Goal: Task Accomplishment & Management: Manage account settings

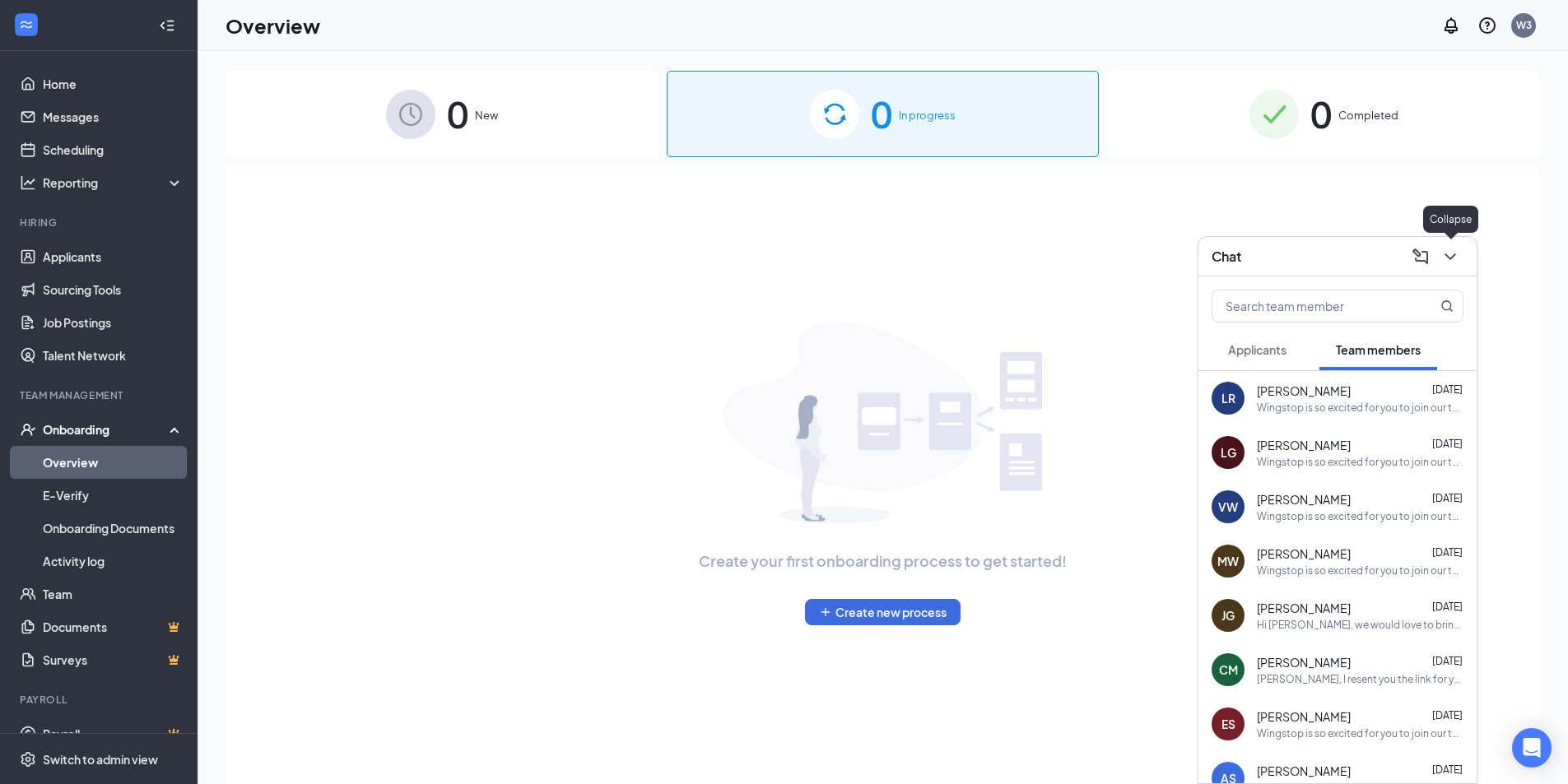
click at [1455, 259] on icon "ChevronDown" at bounding box center [1450, 256] width 19 height 19
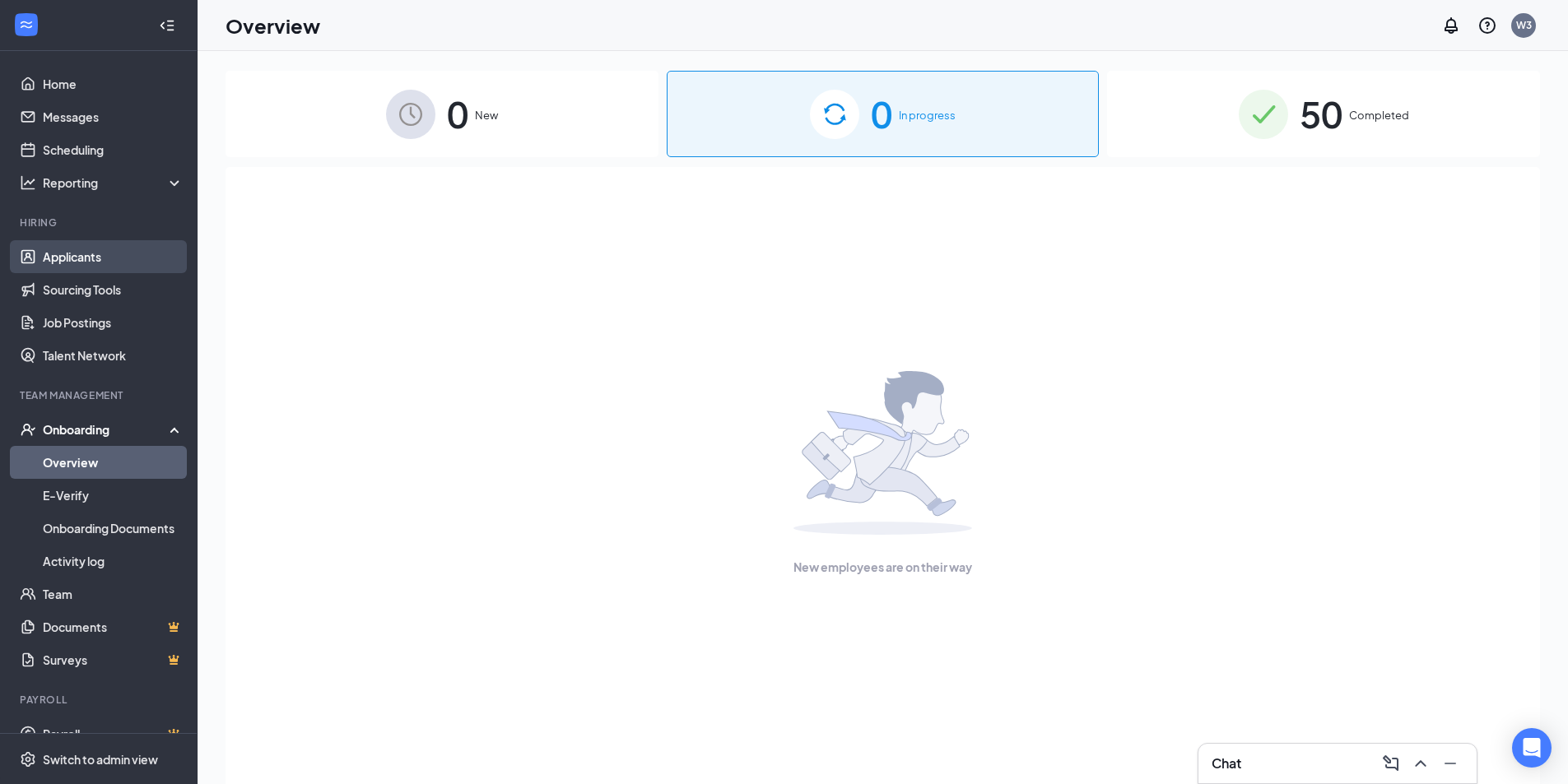
click at [72, 263] on link "Applicants" at bounding box center [113, 257] width 140 height 33
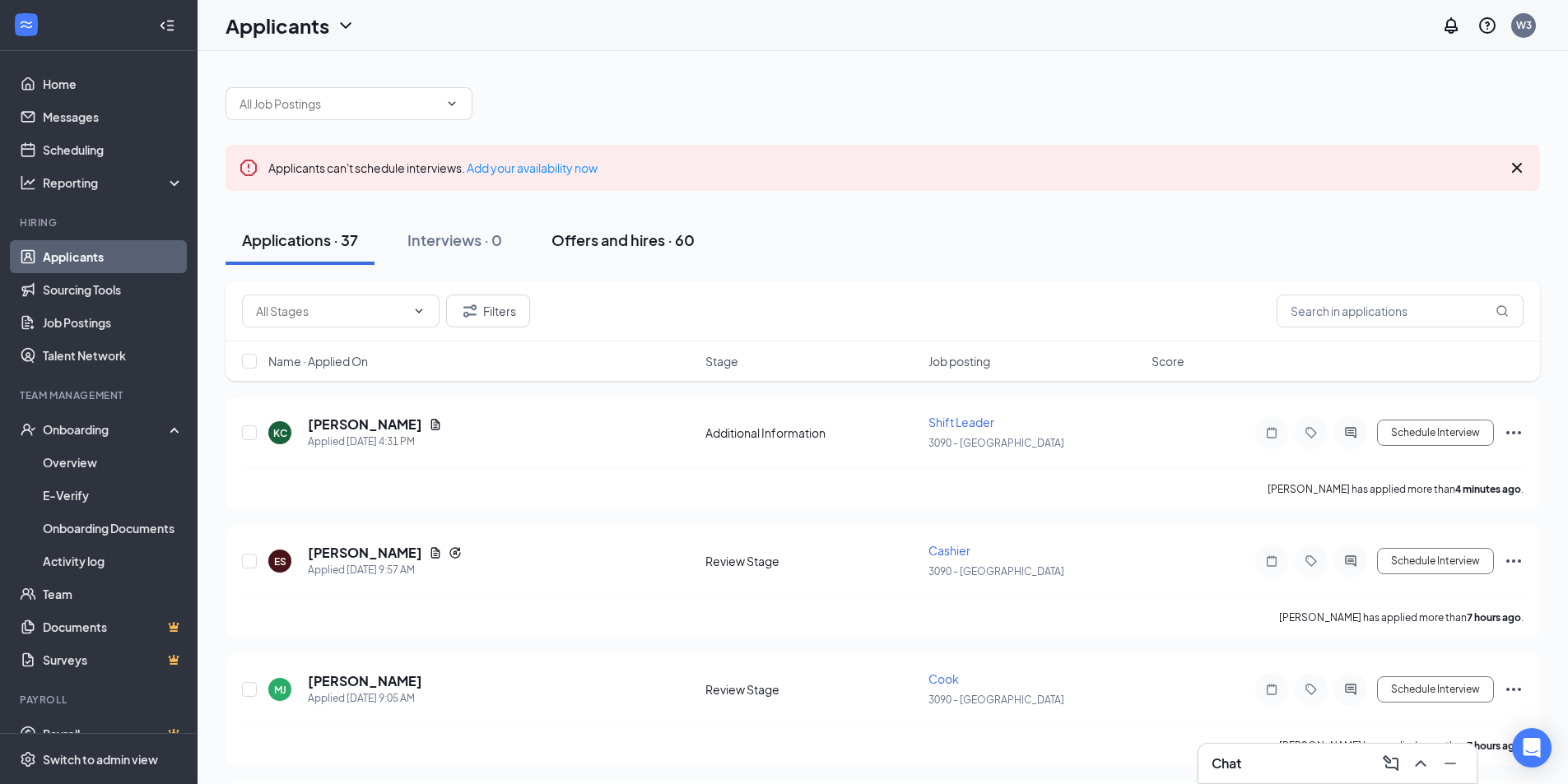
click at [625, 239] on div "Offers and hires · 60" at bounding box center [622, 240] width 143 height 20
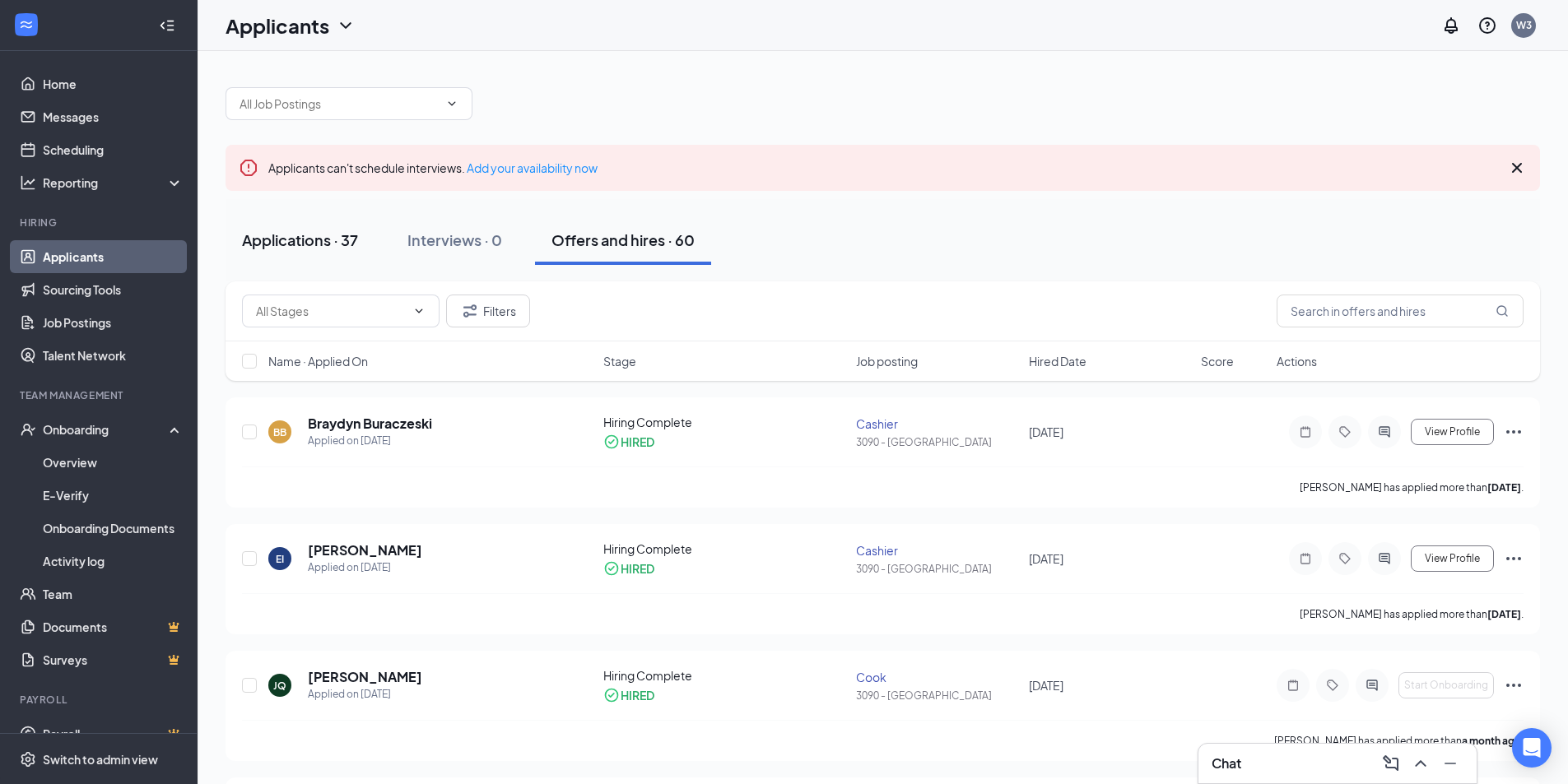
click at [321, 243] on div "Applications · 37" at bounding box center [299, 240] width 116 height 20
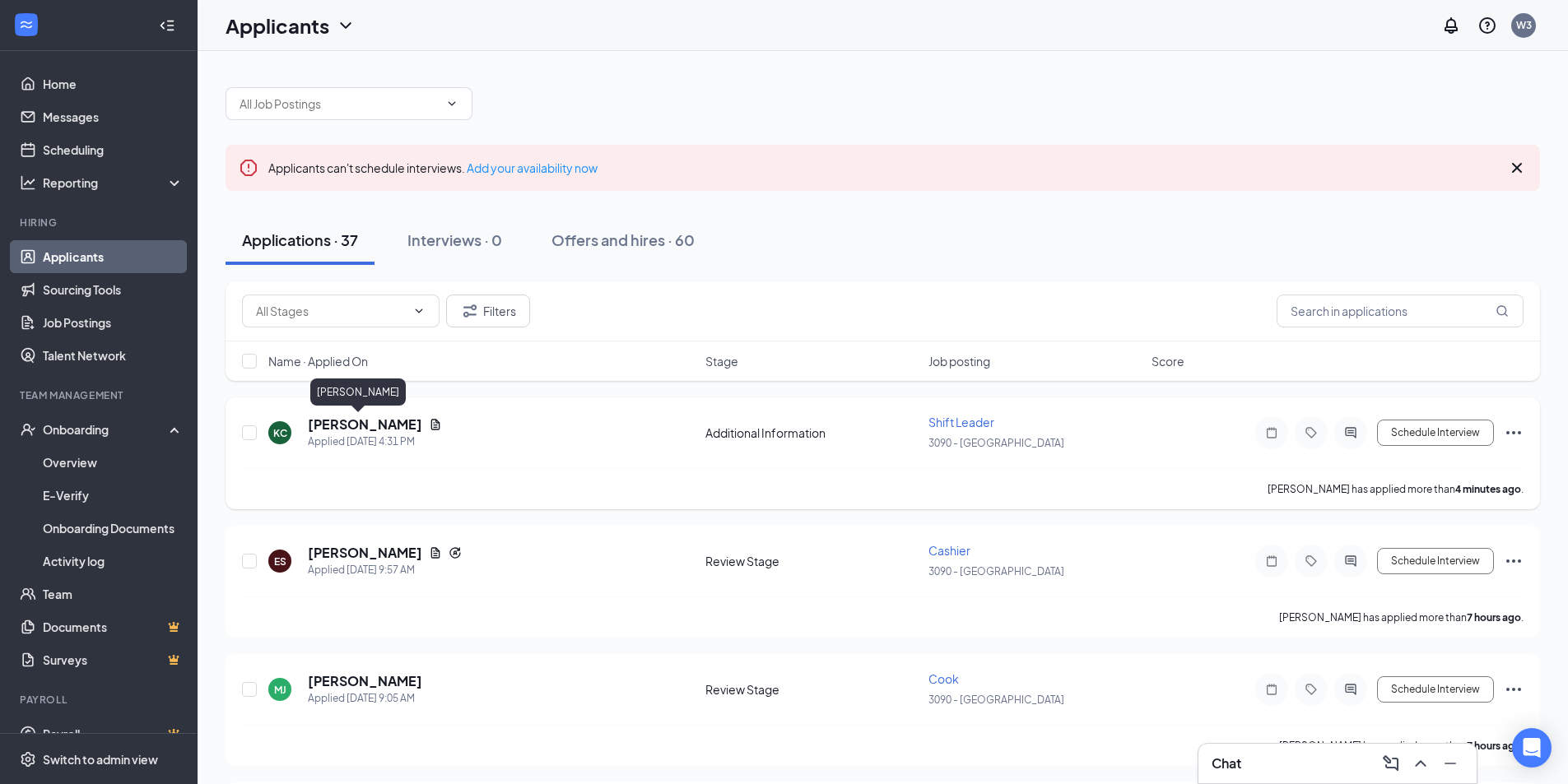
click at [347, 423] on h5 "[PERSON_NAME]" at bounding box center [364, 425] width 114 height 19
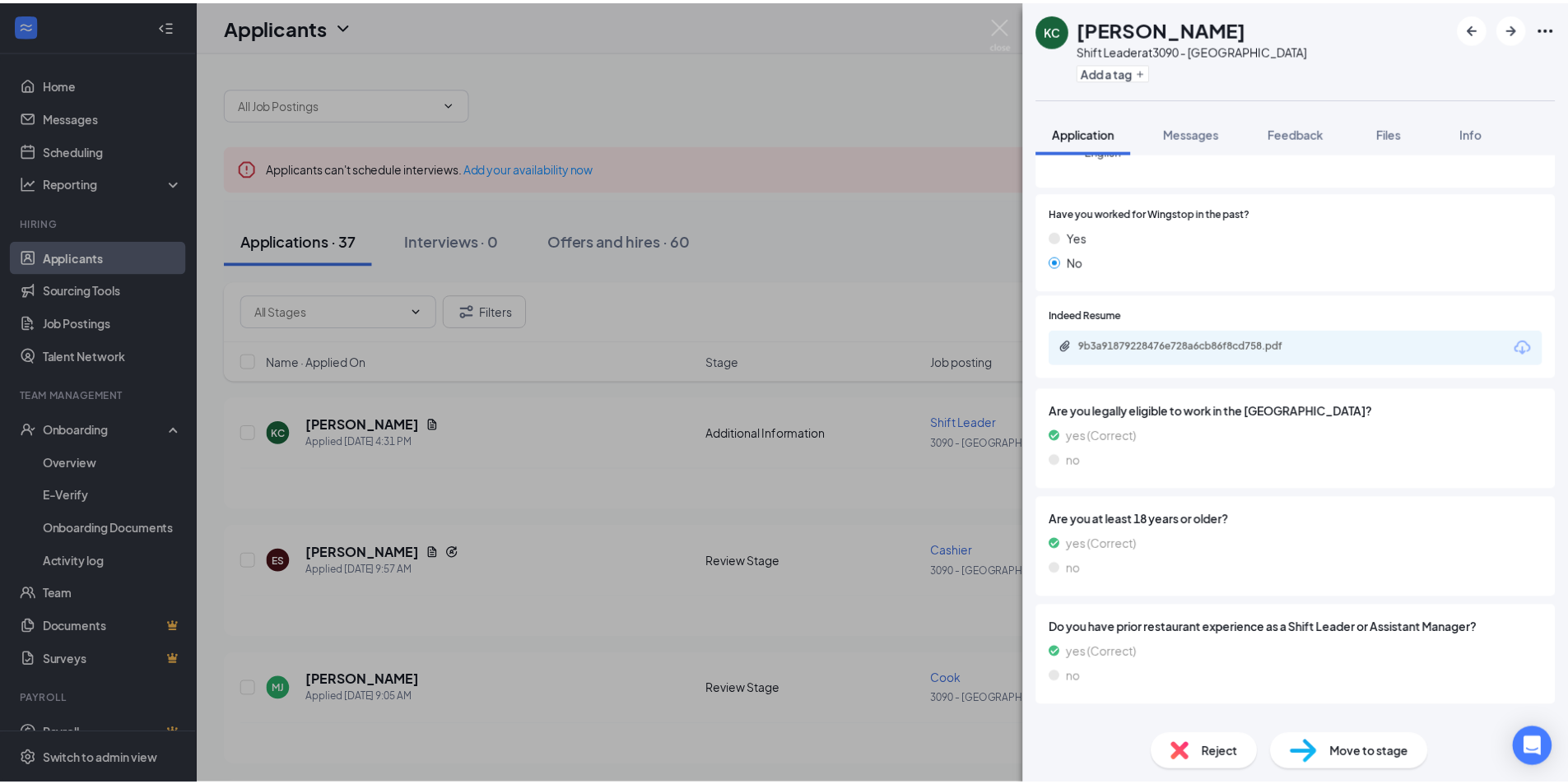
scroll to position [224, 0]
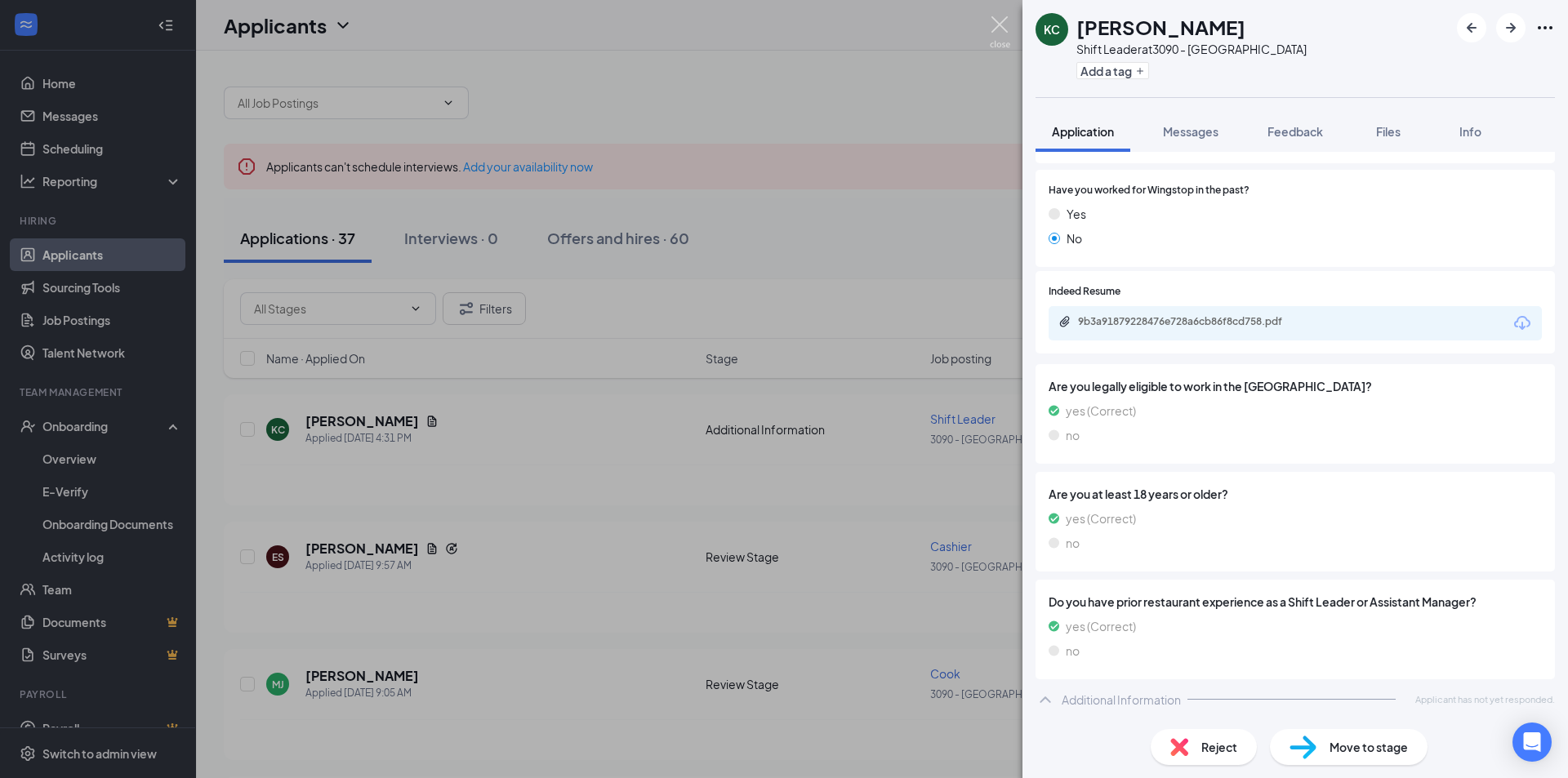
click at [1000, 19] on img at bounding box center [1000, 32] width 20 height 32
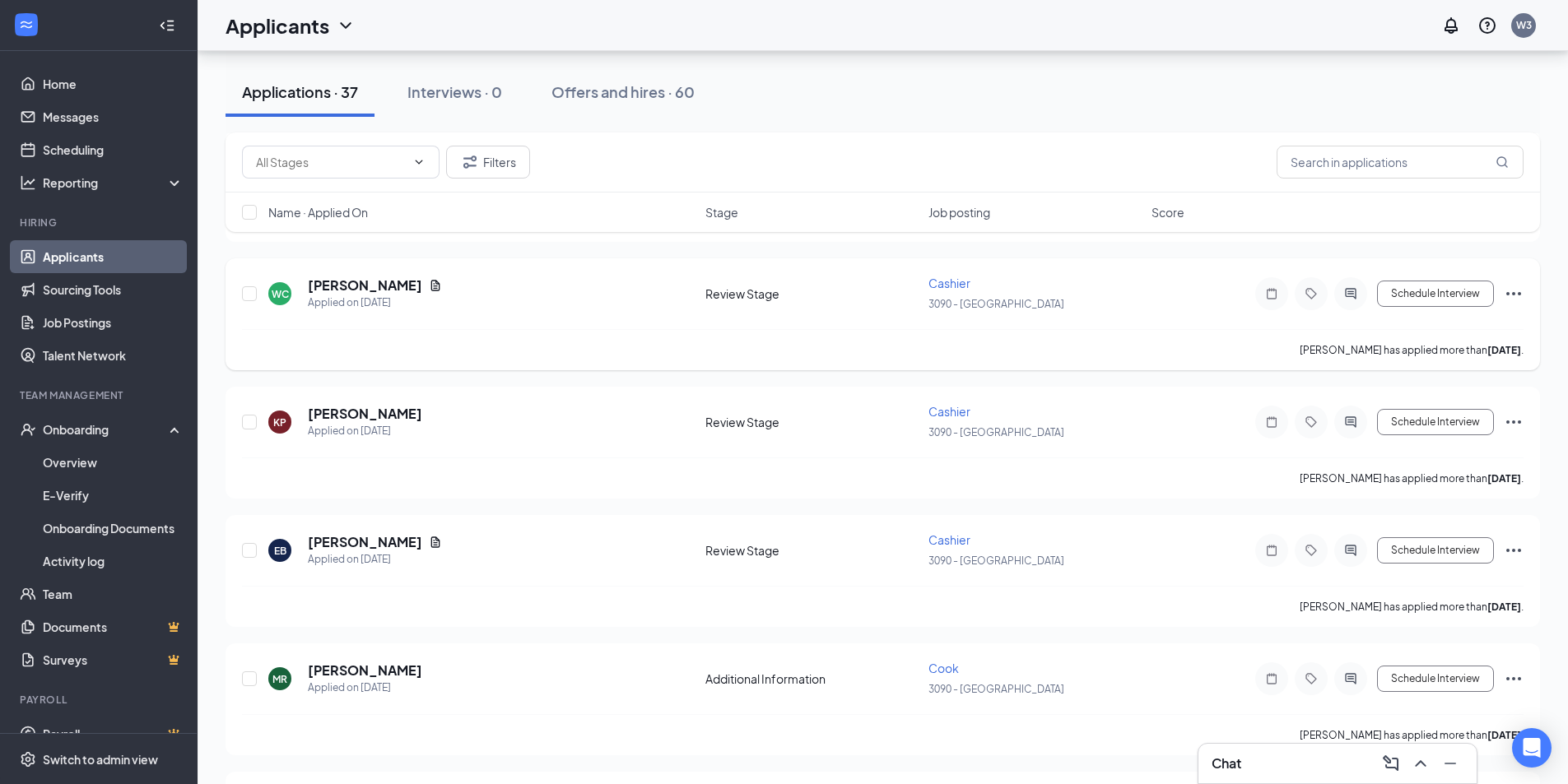
scroll to position [1234, 0]
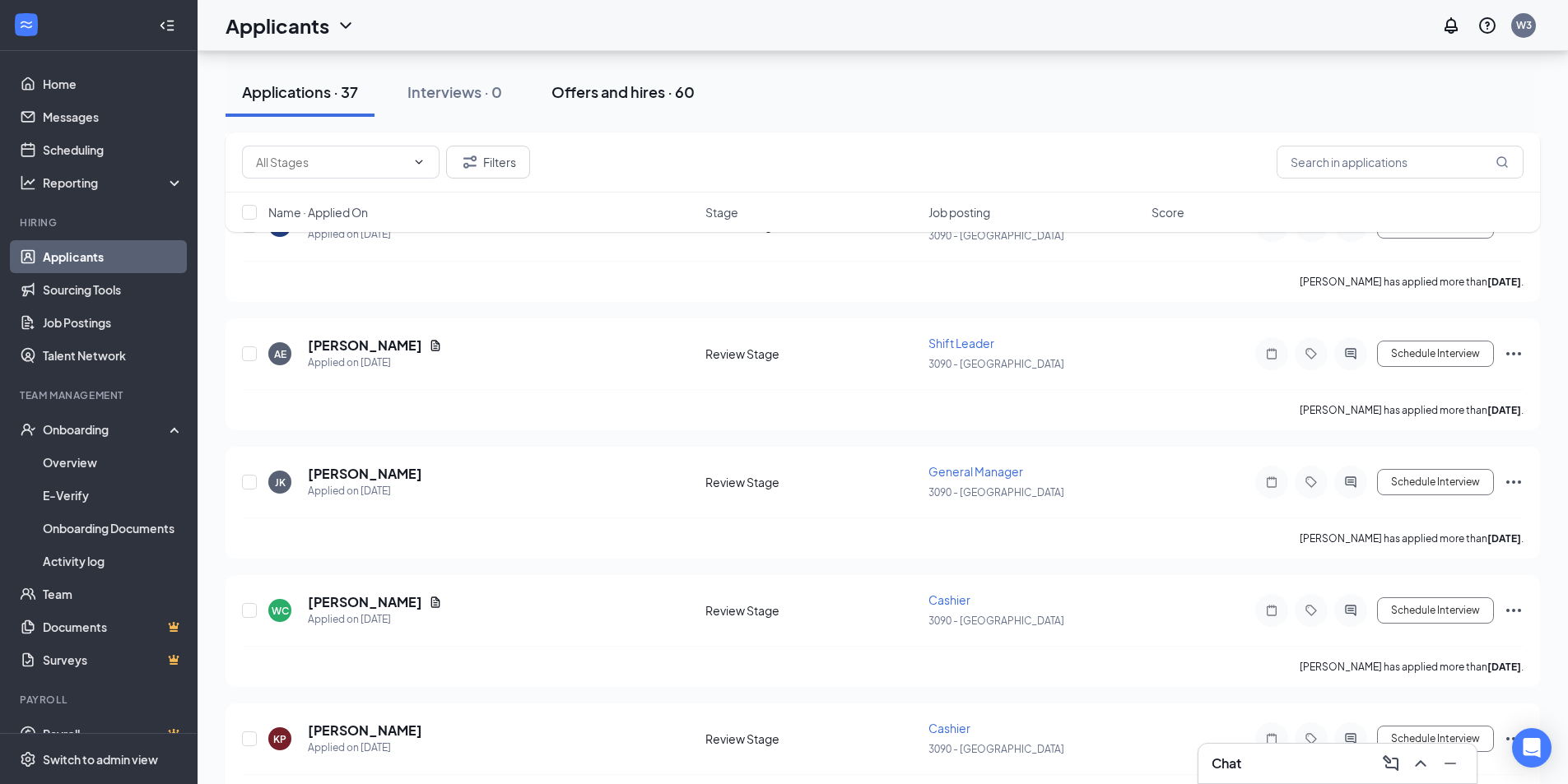
click at [667, 91] on div "Offers and hires · 60" at bounding box center [622, 92] width 143 height 20
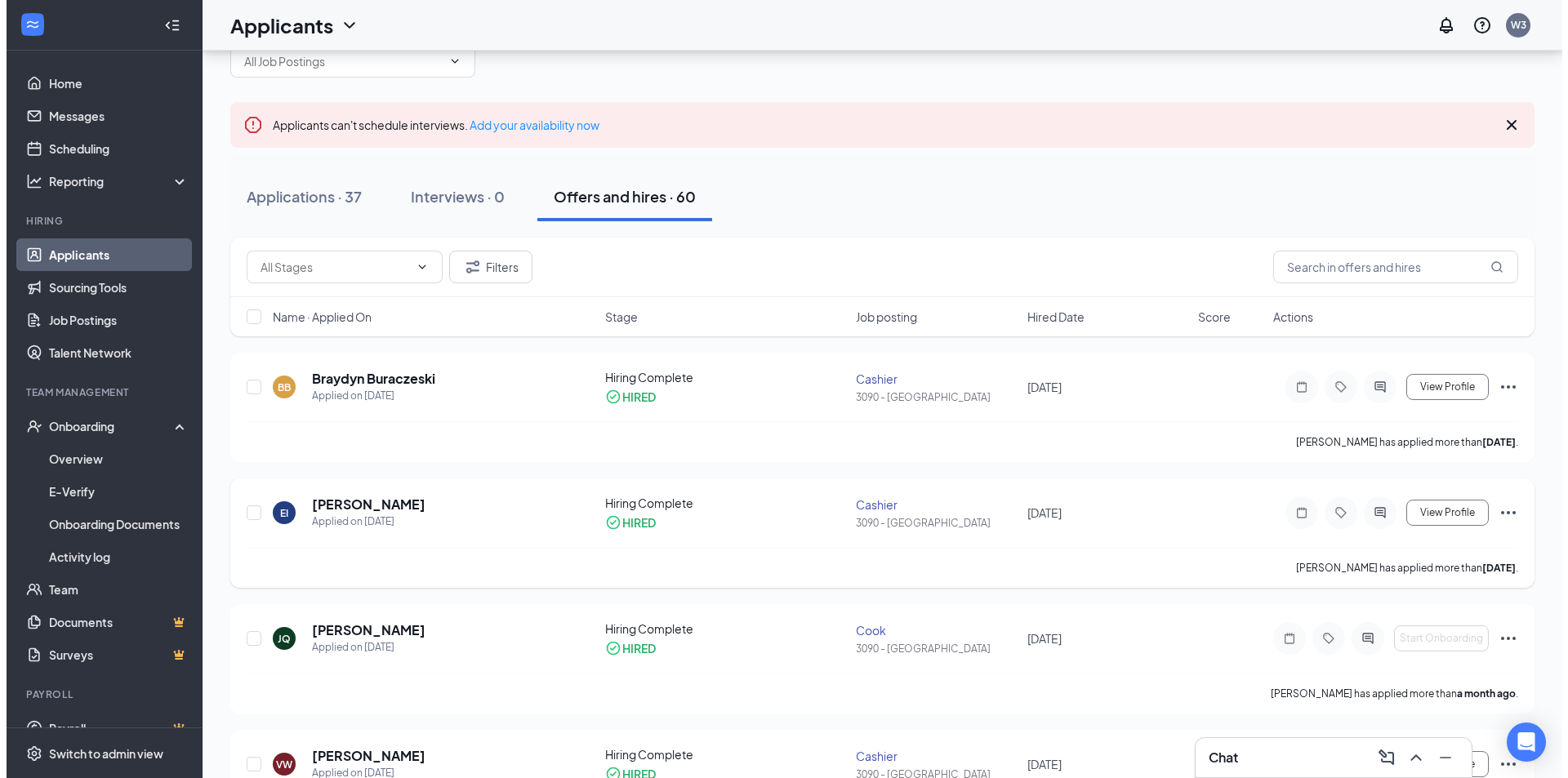
scroll to position [81, 0]
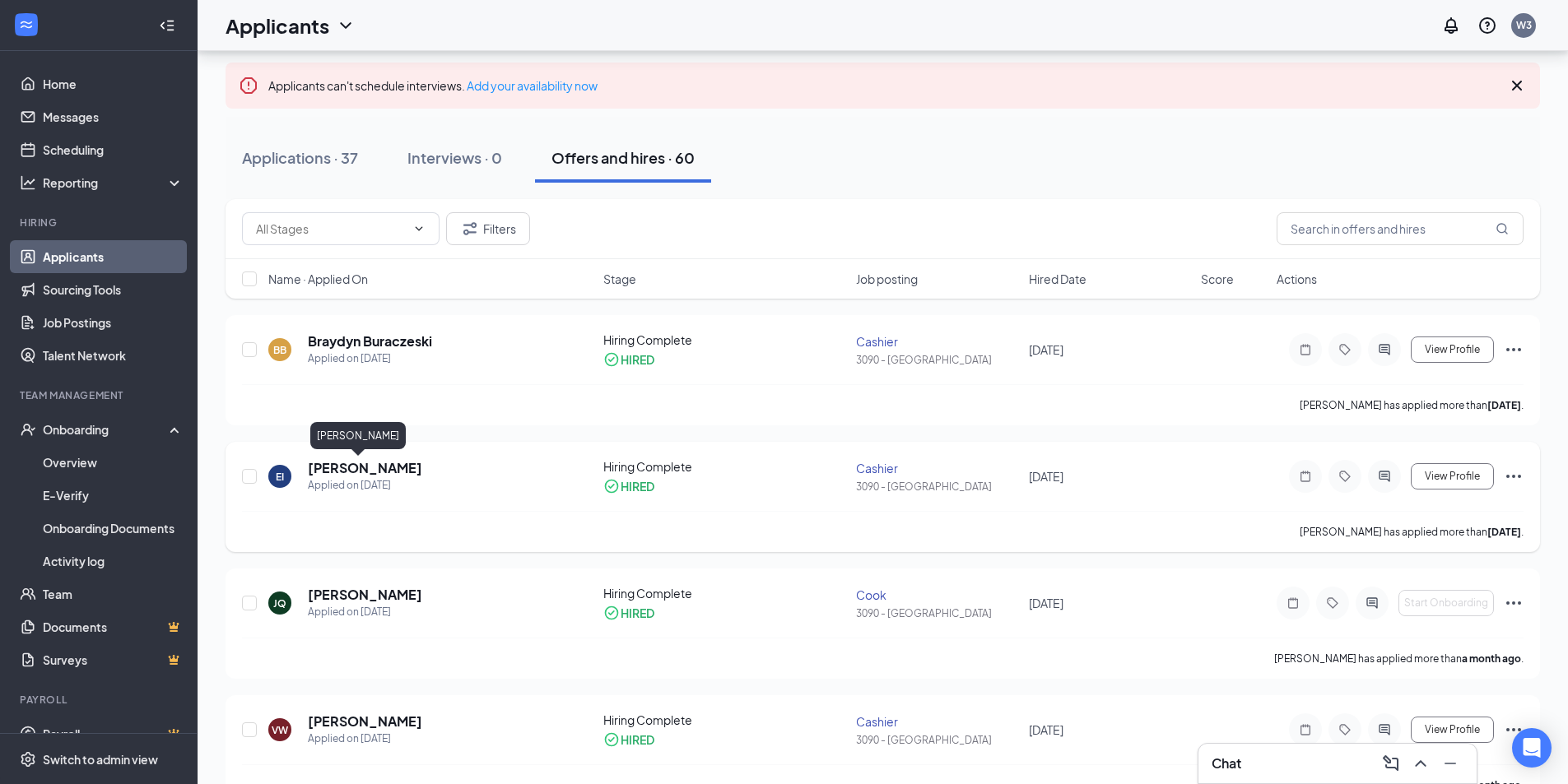
click at [336, 469] on h5 "[PERSON_NAME]" at bounding box center [364, 468] width 114 height 19
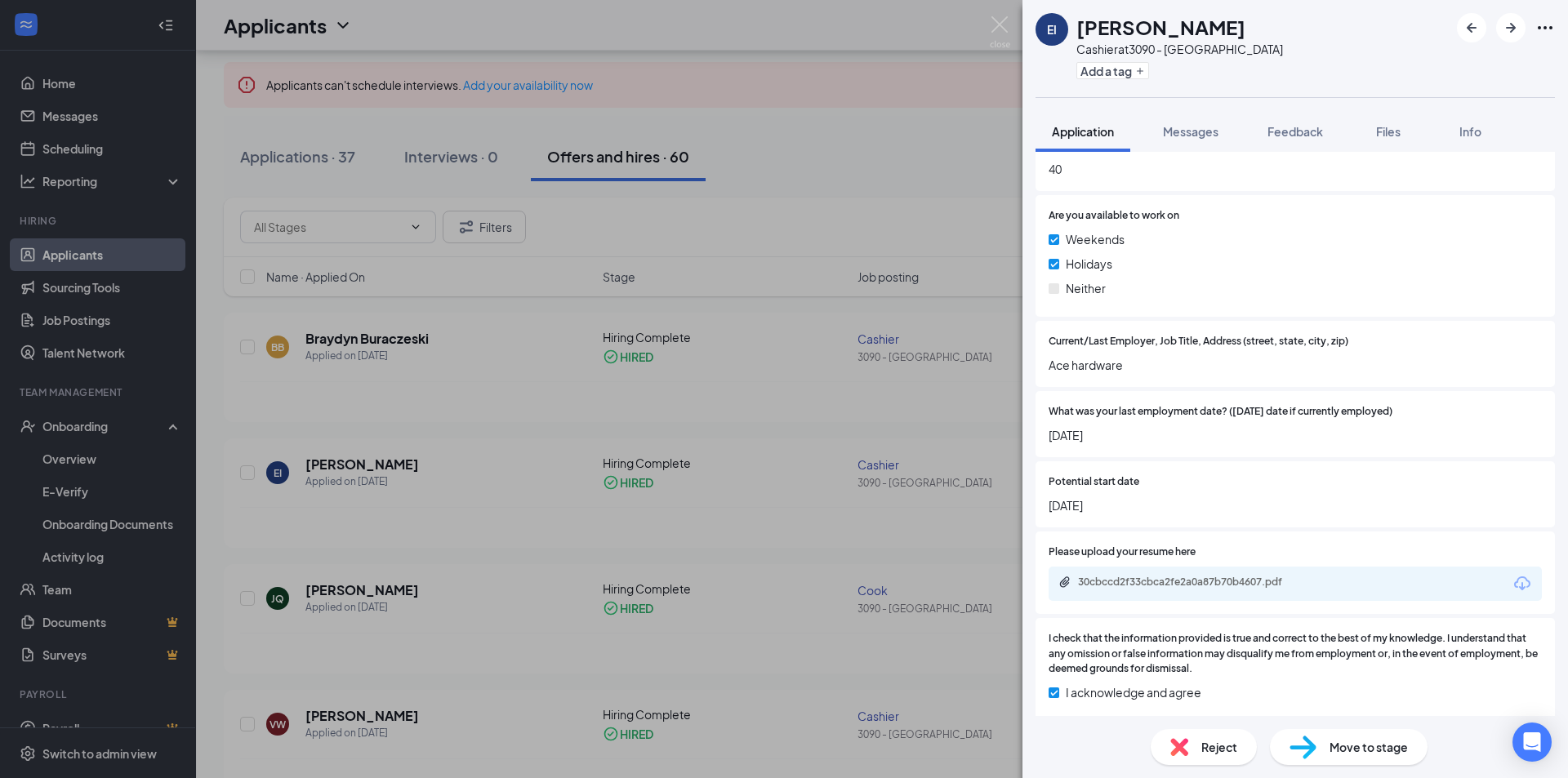
scroll to position [1100, 0]
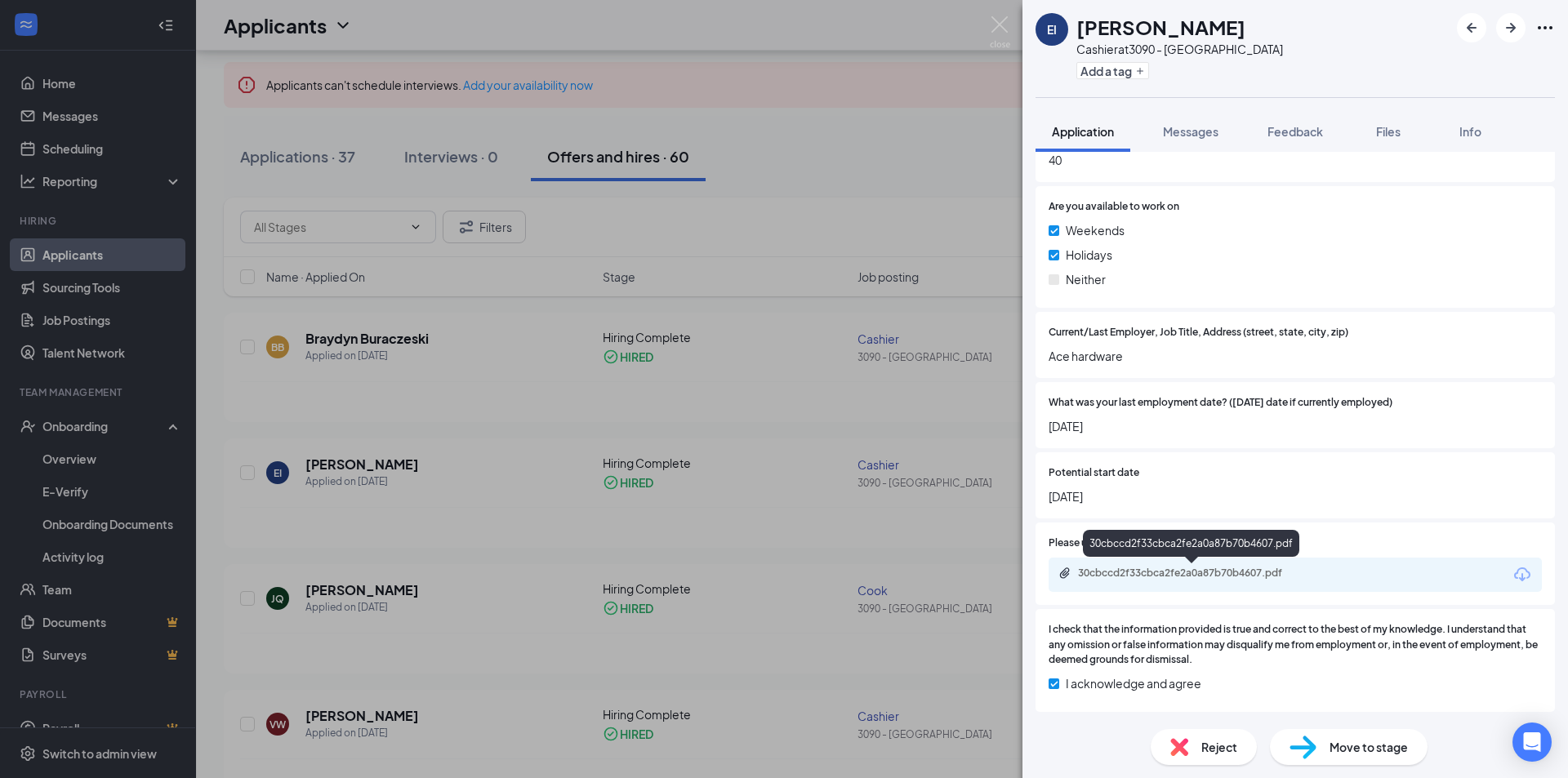
click at [1257, 577] on div "30cbccd2f33cbca2fe2a0a87b70b4607.pdf" at bounding box center [1192, 573] width 229 height 14
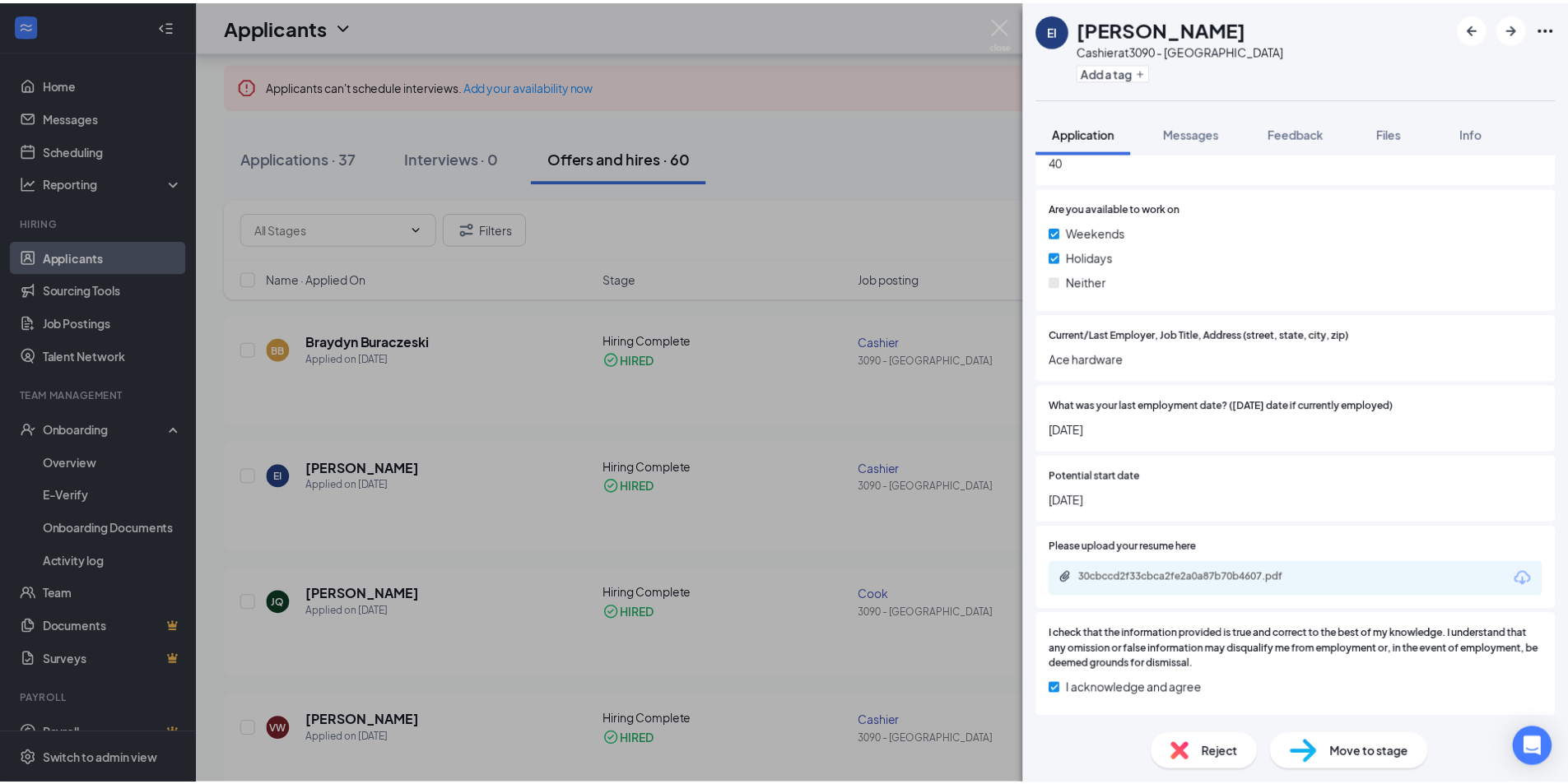
scroll to position [1101, 0]
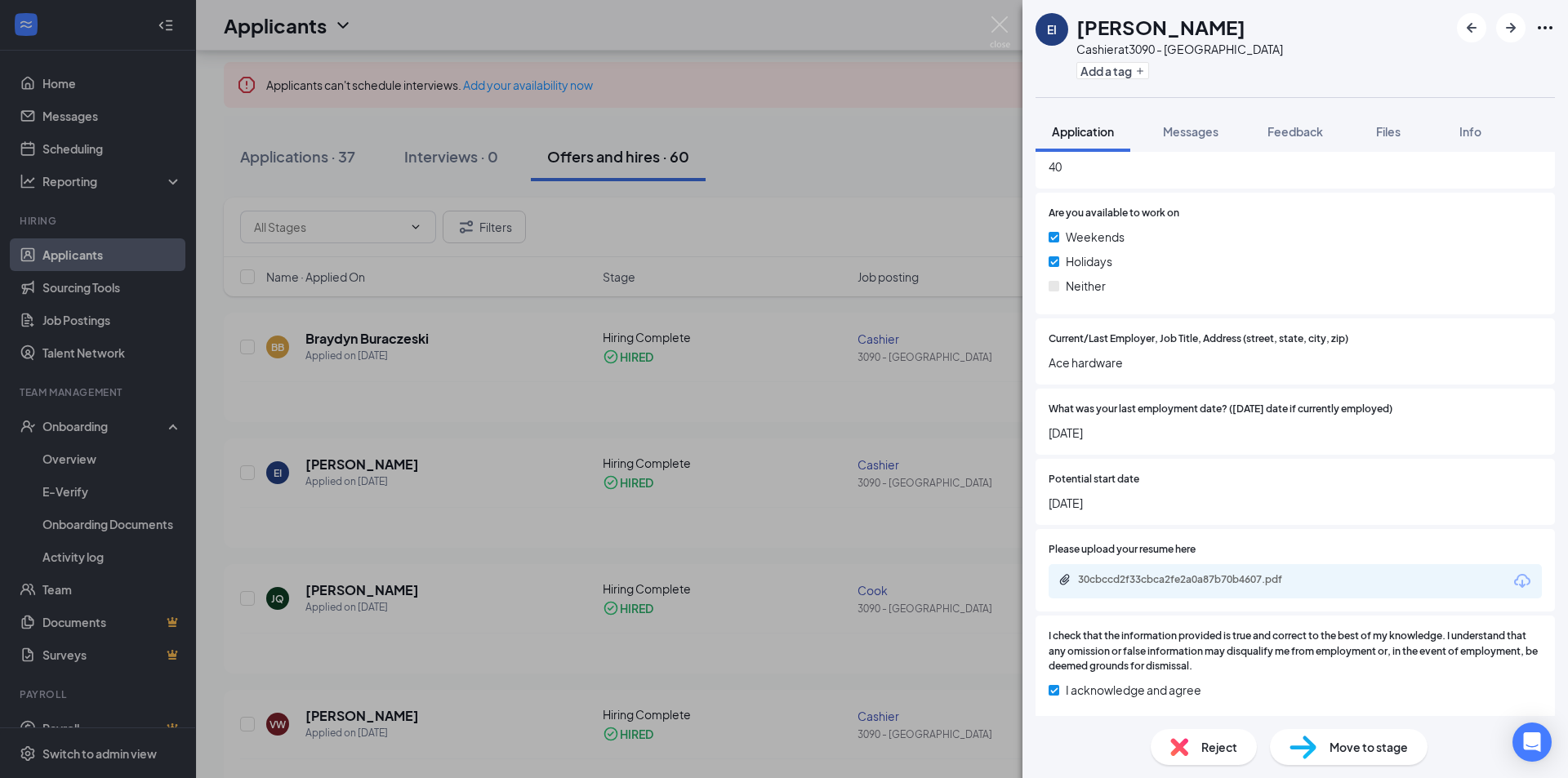
drag, startPoint x: 799, startPoint y: 161, endPoint x: 1101, endPoint y: 73, distance: 314.6
click at [799, 162] on div "EI [PERSON_NAME] at 3090 - [GEOGRAPHIC_DATA] Add a tag Application Messages Fee…" at bounding box center [784, 389] width 1568 height 778
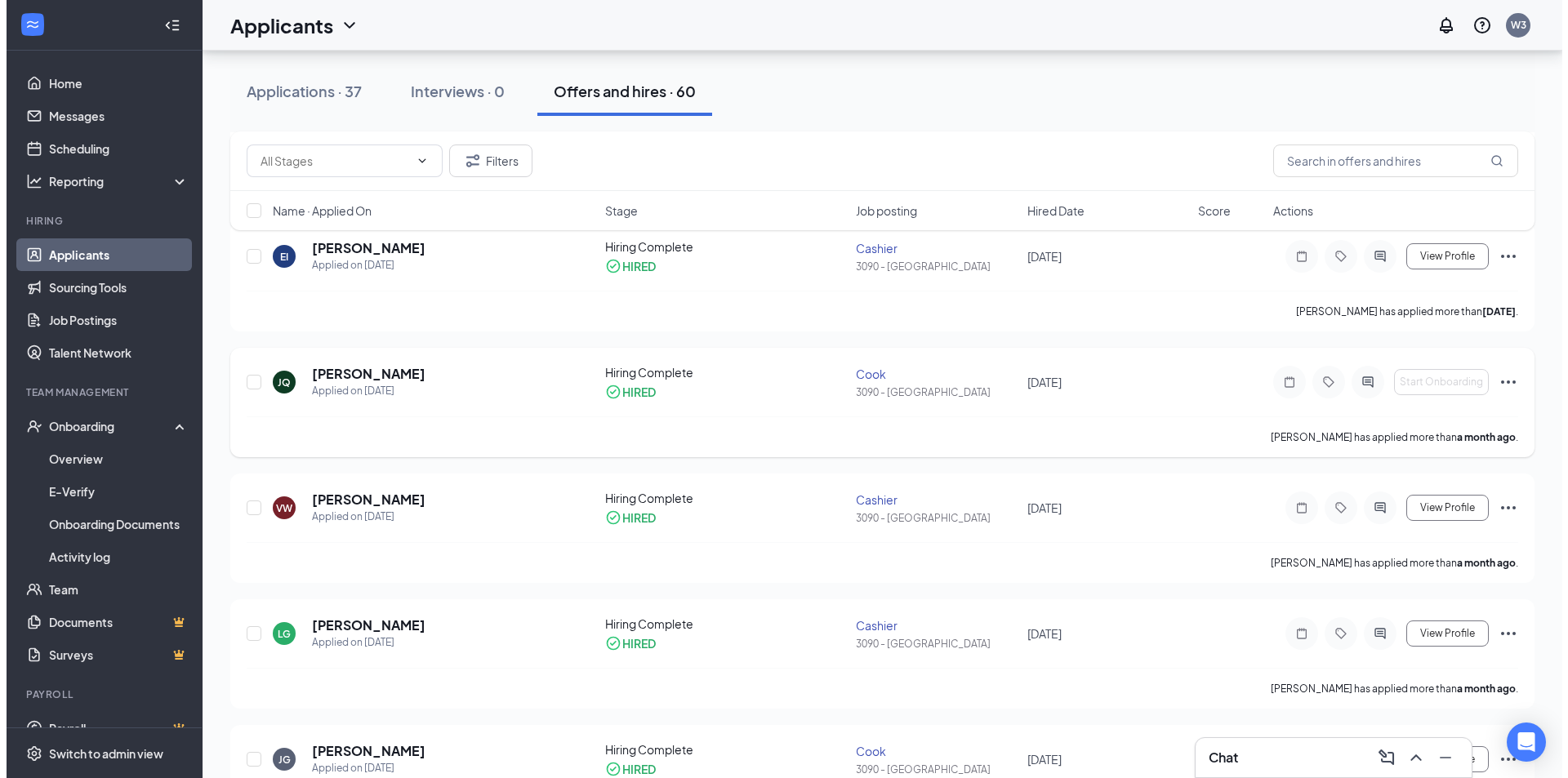
scroll to position [327, 0]
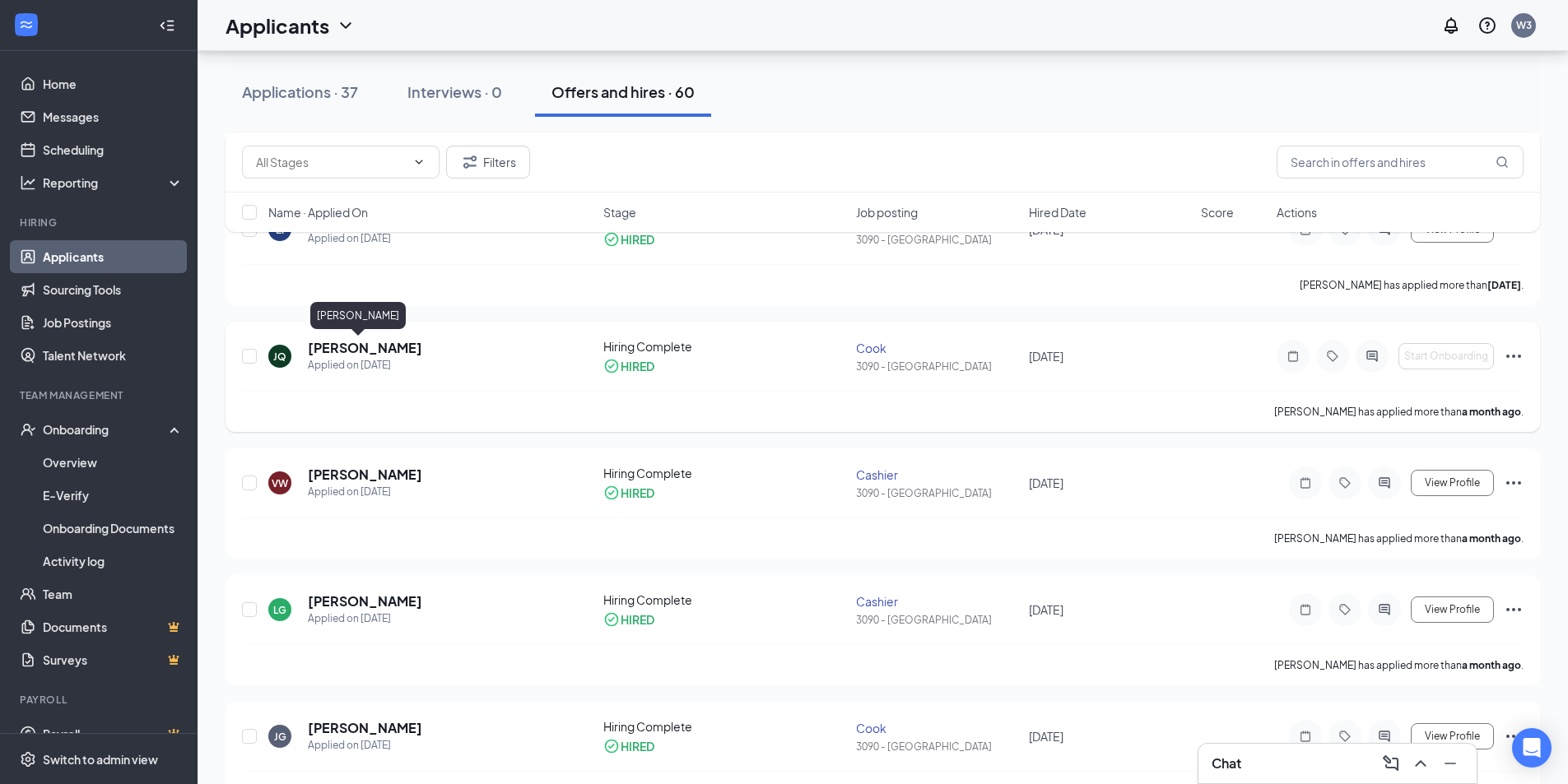
click at [363, 353] on h5 "[PERSON_NAME]" at bounding box center [364, 348] width 114 height 19
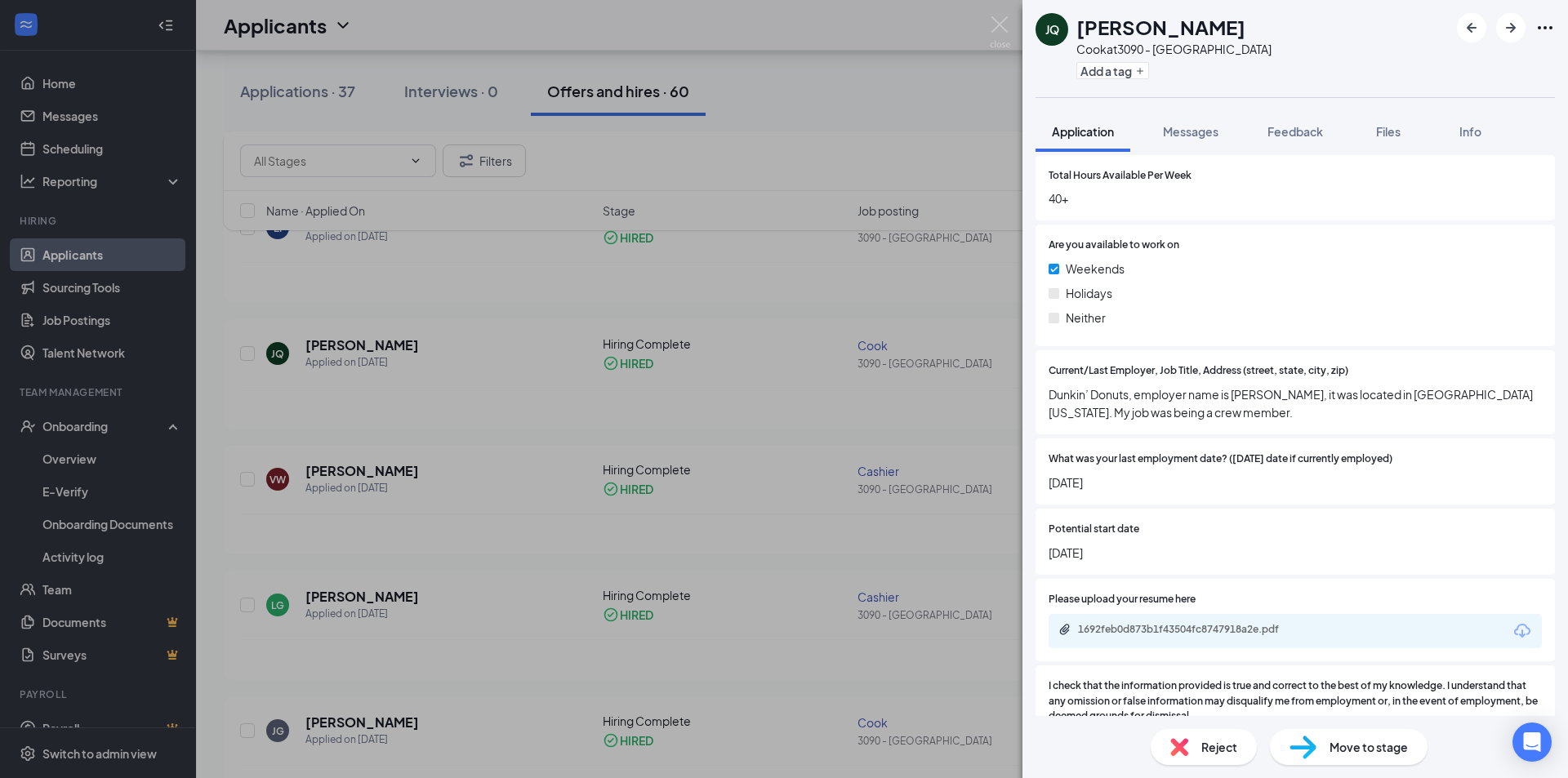
scroll to position [1118, 0]
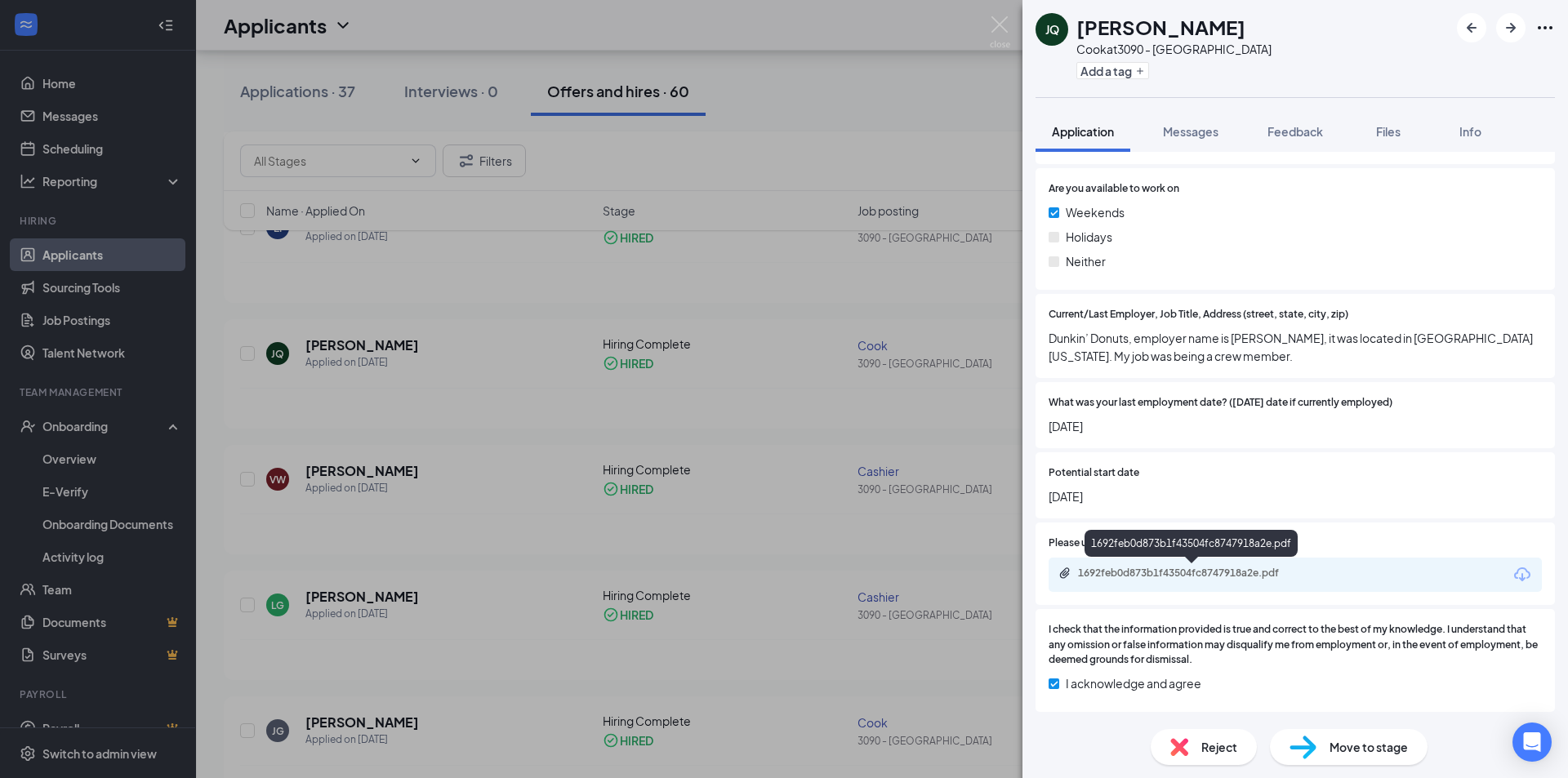
click at [1231, 576] on div "1692feb0d873b1f43504fc8747918a2e.pdf" at bounding box center [1192, 573] width 229 height 14
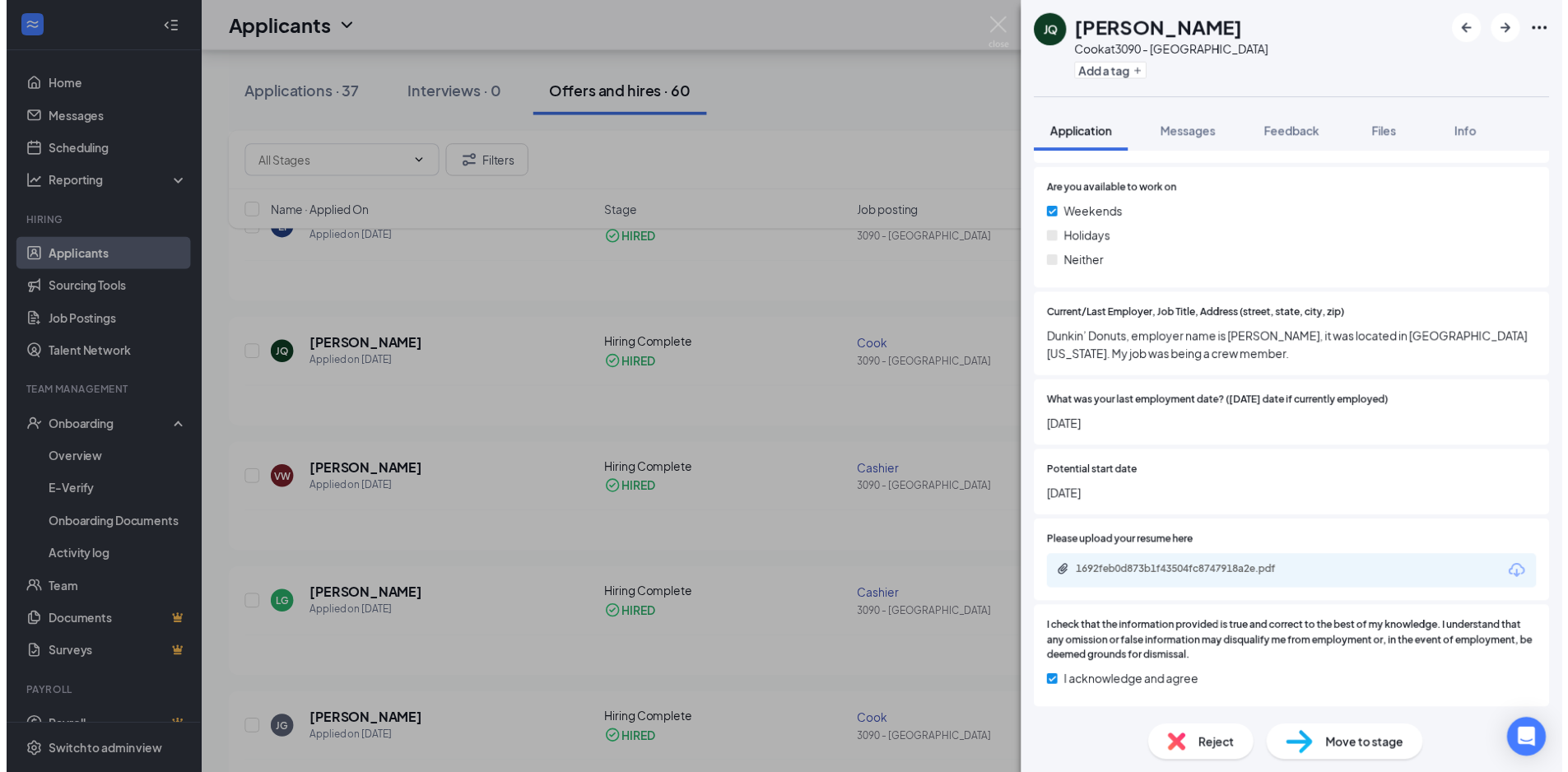
scroll to position [1120, 0]
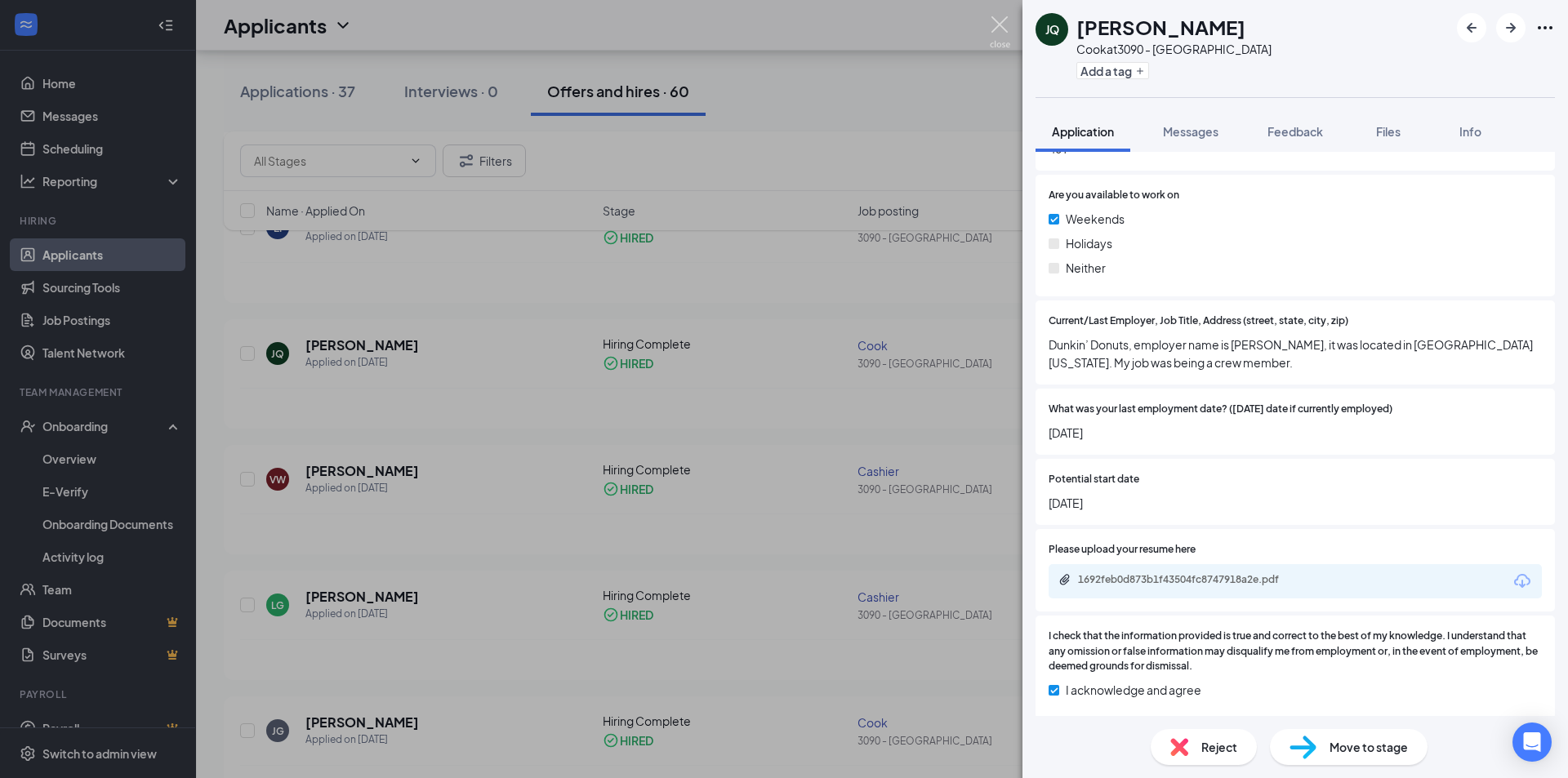
click at [991, 18] on img at bounding box center [1000, 32] width 20 height 32
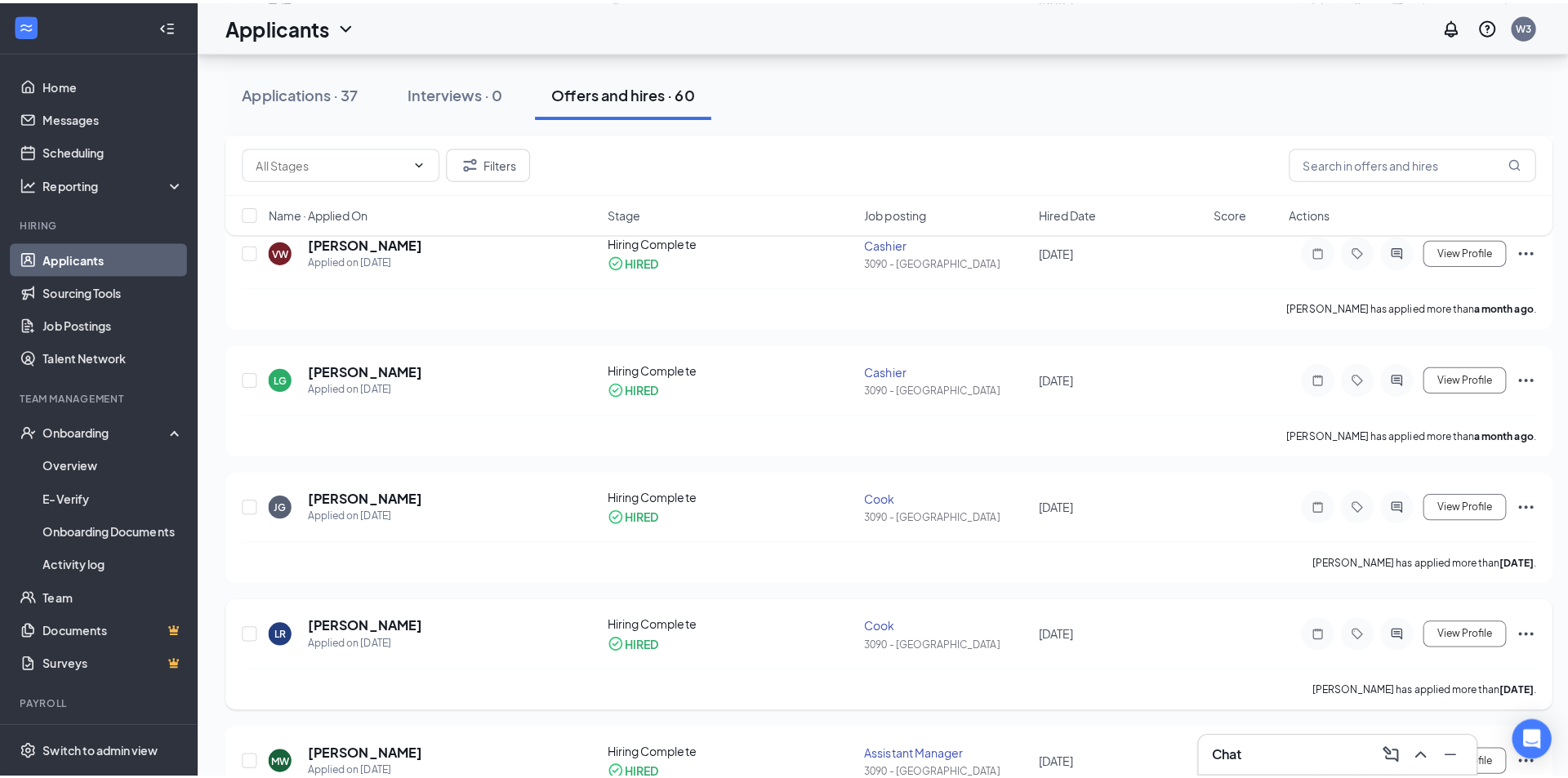
scroll to position [571, 0]
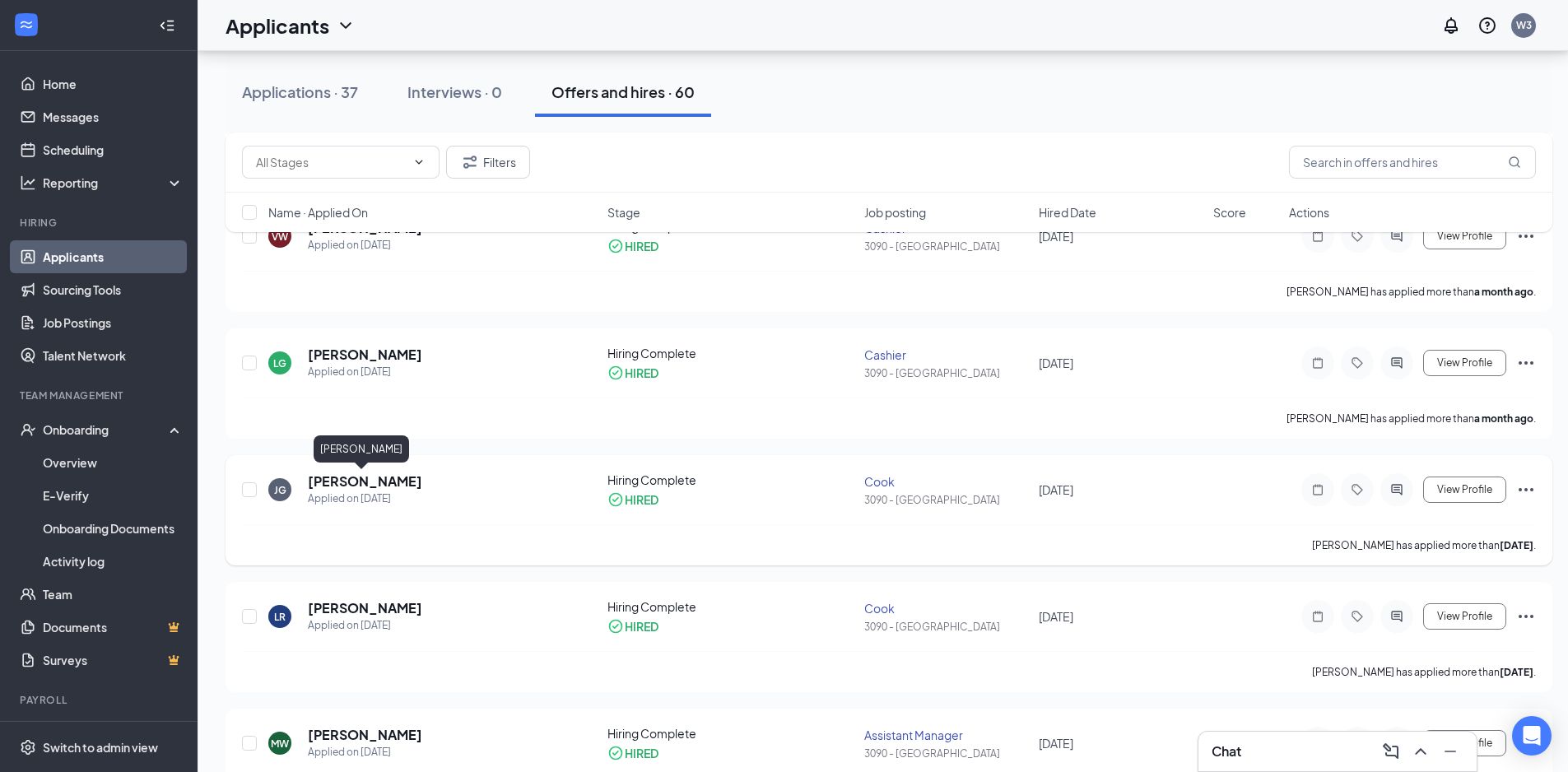
click at [357, 480] on h5 "[PERSON_NAME]" at bounding box center [364, 481] width 114 height 18
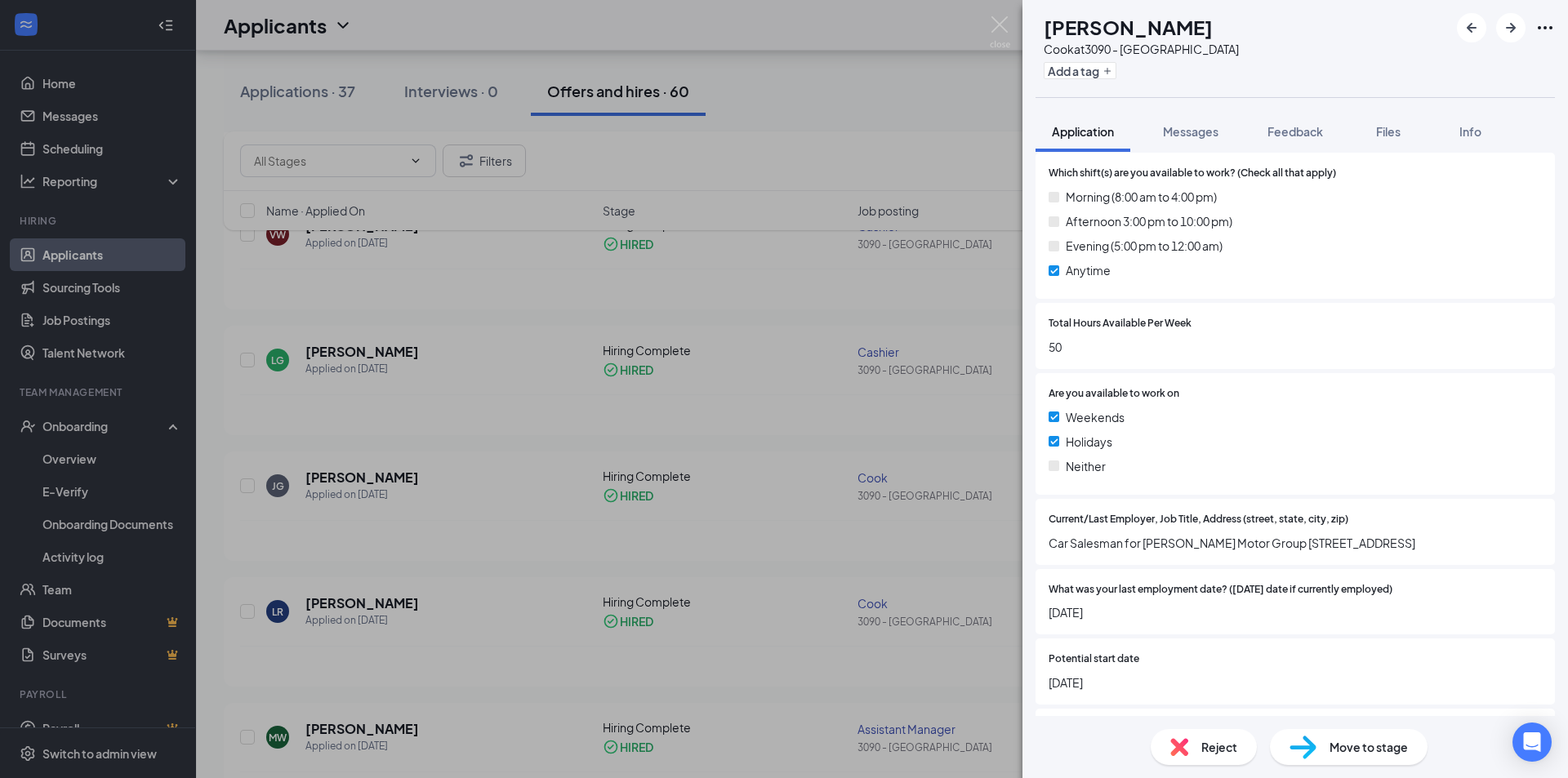
scroll to position [1100, 0]
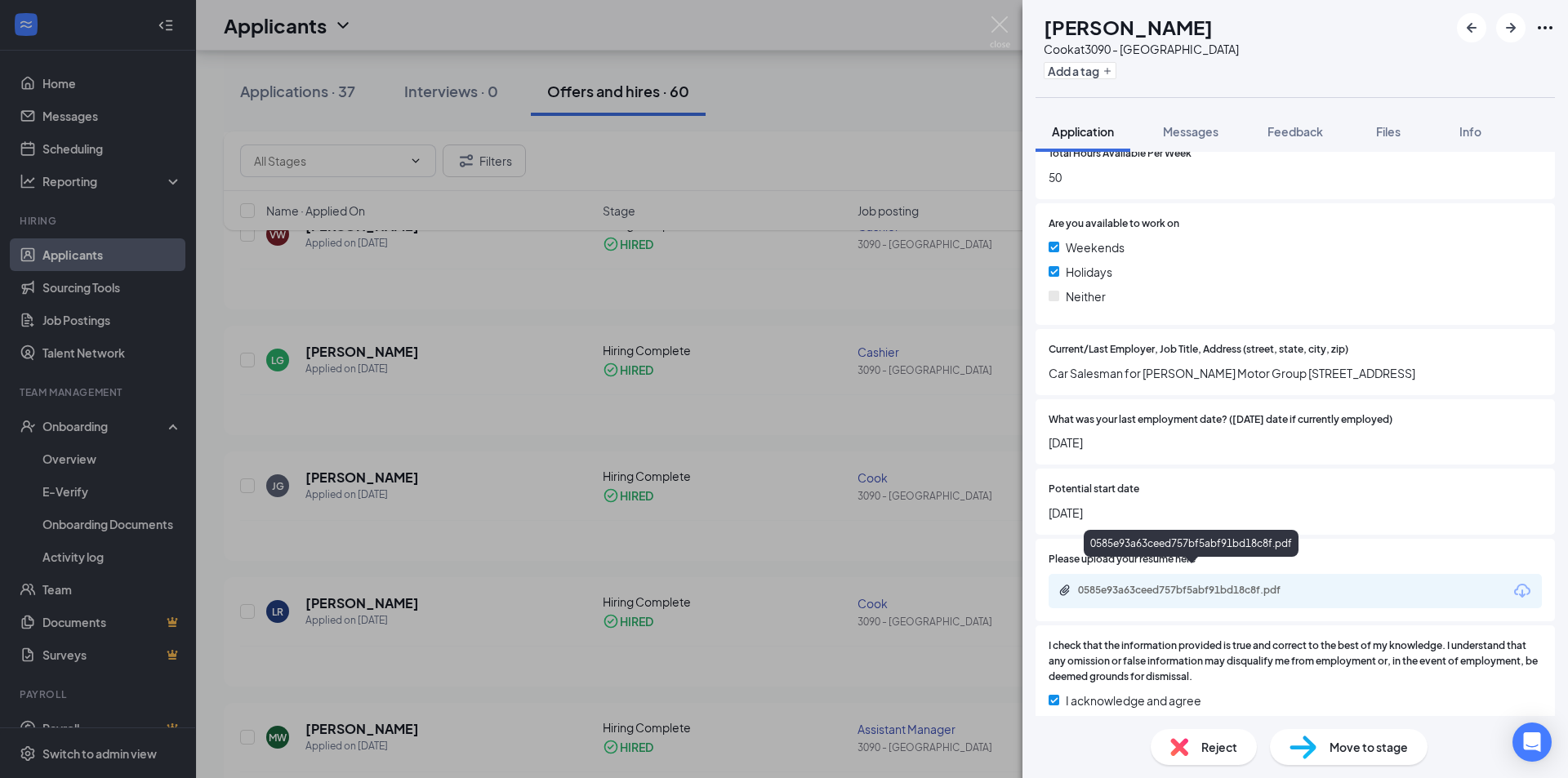
click at [1199, 584] on div "0585e93a63ceed757bf5abf91bd18c8f.pdf" at bounding box center [1192, 591] width 229 height 14
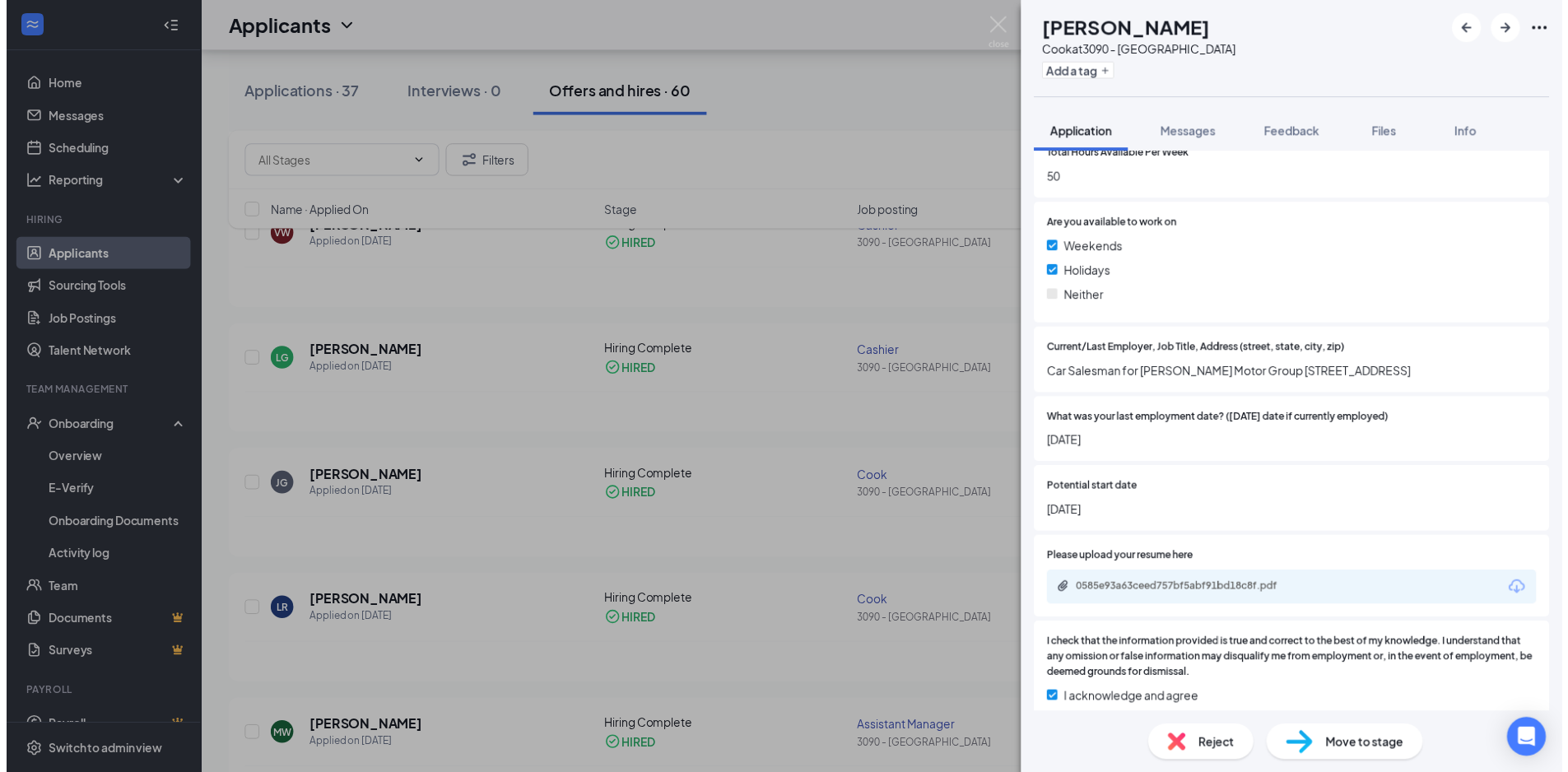
scroll to position [1101, 0]
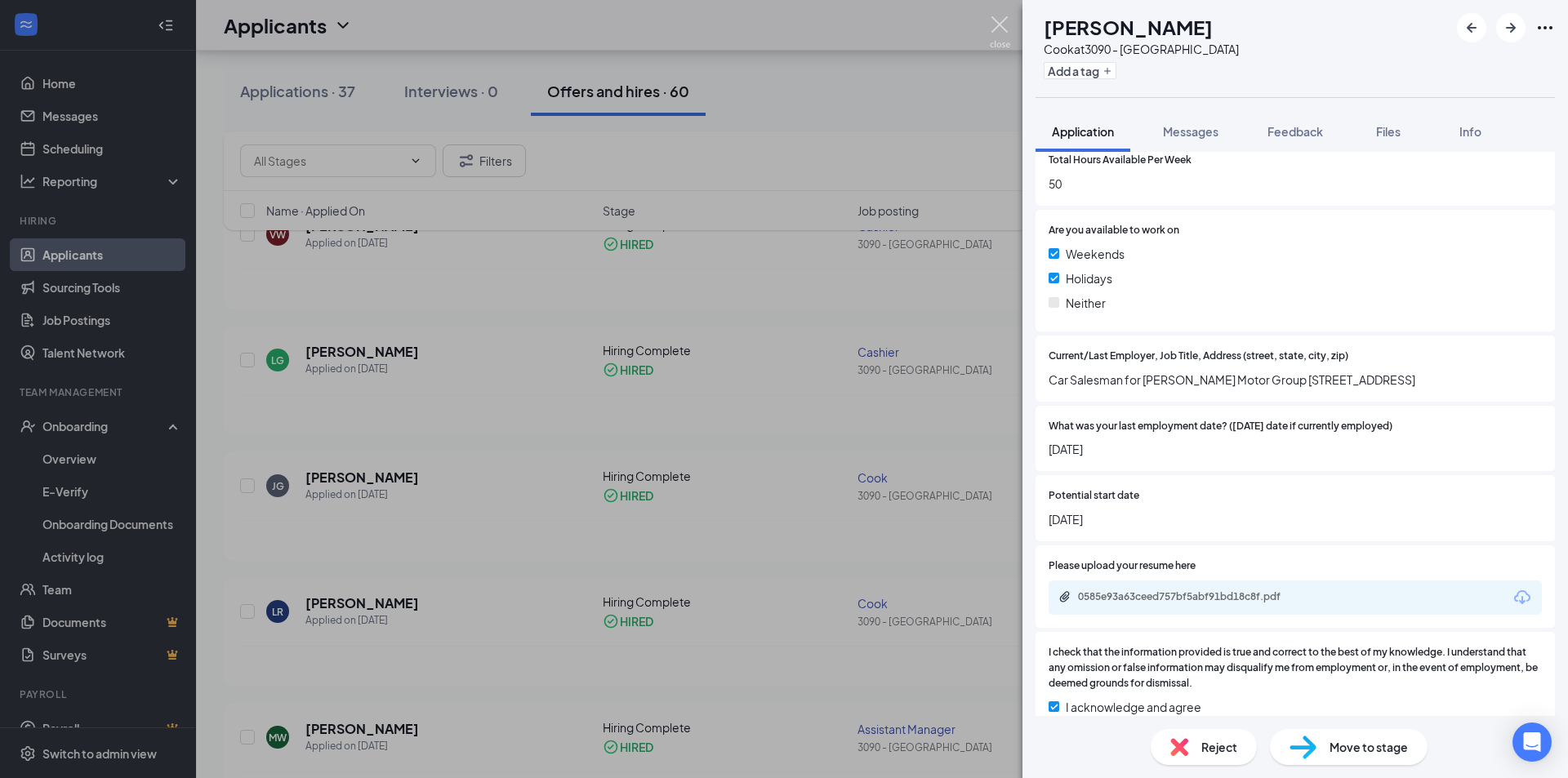
click at [992, 22] on img at bounding box center [1000, 32] width 20 height 32
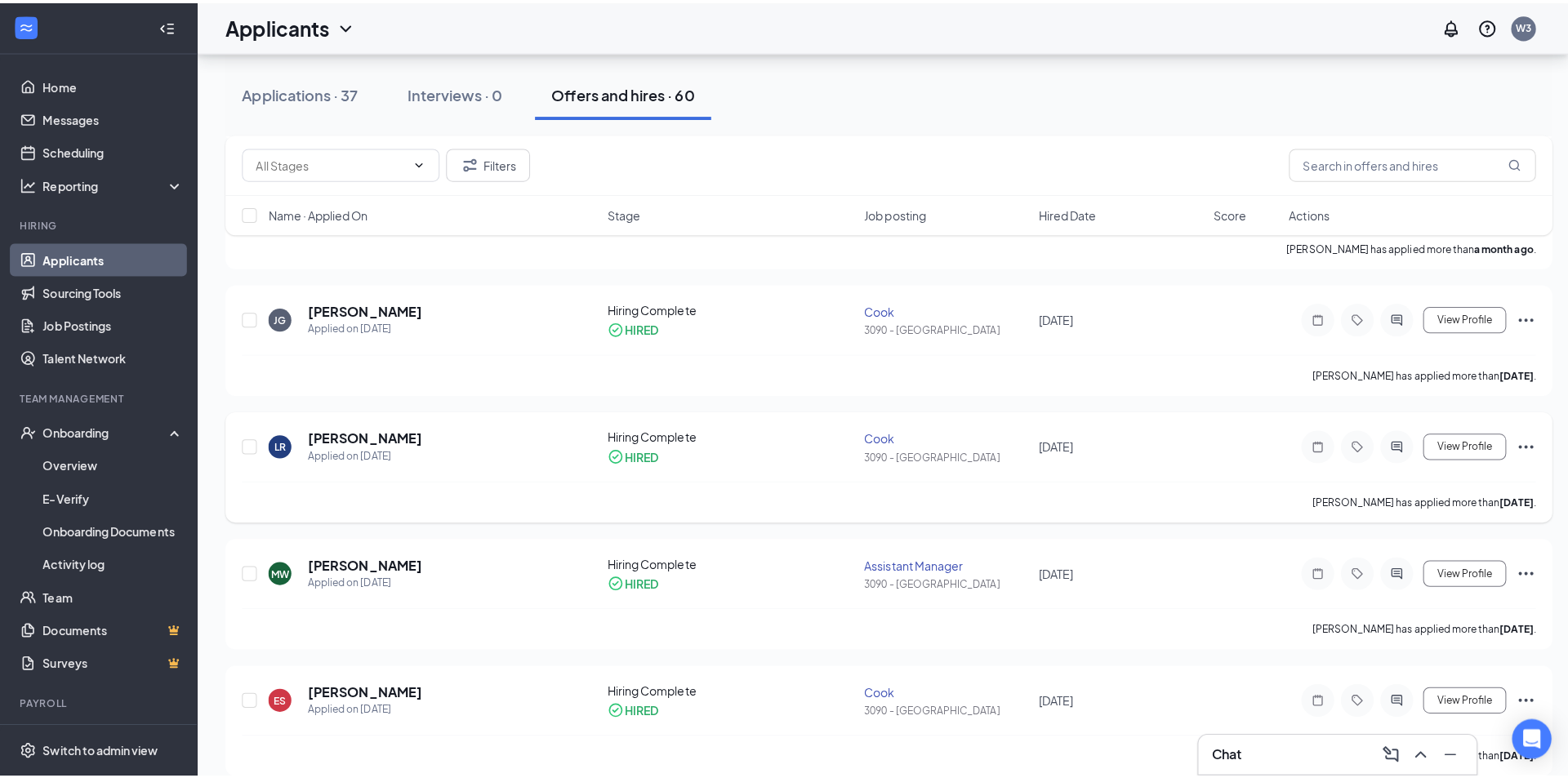
scroll to position [817, 0]
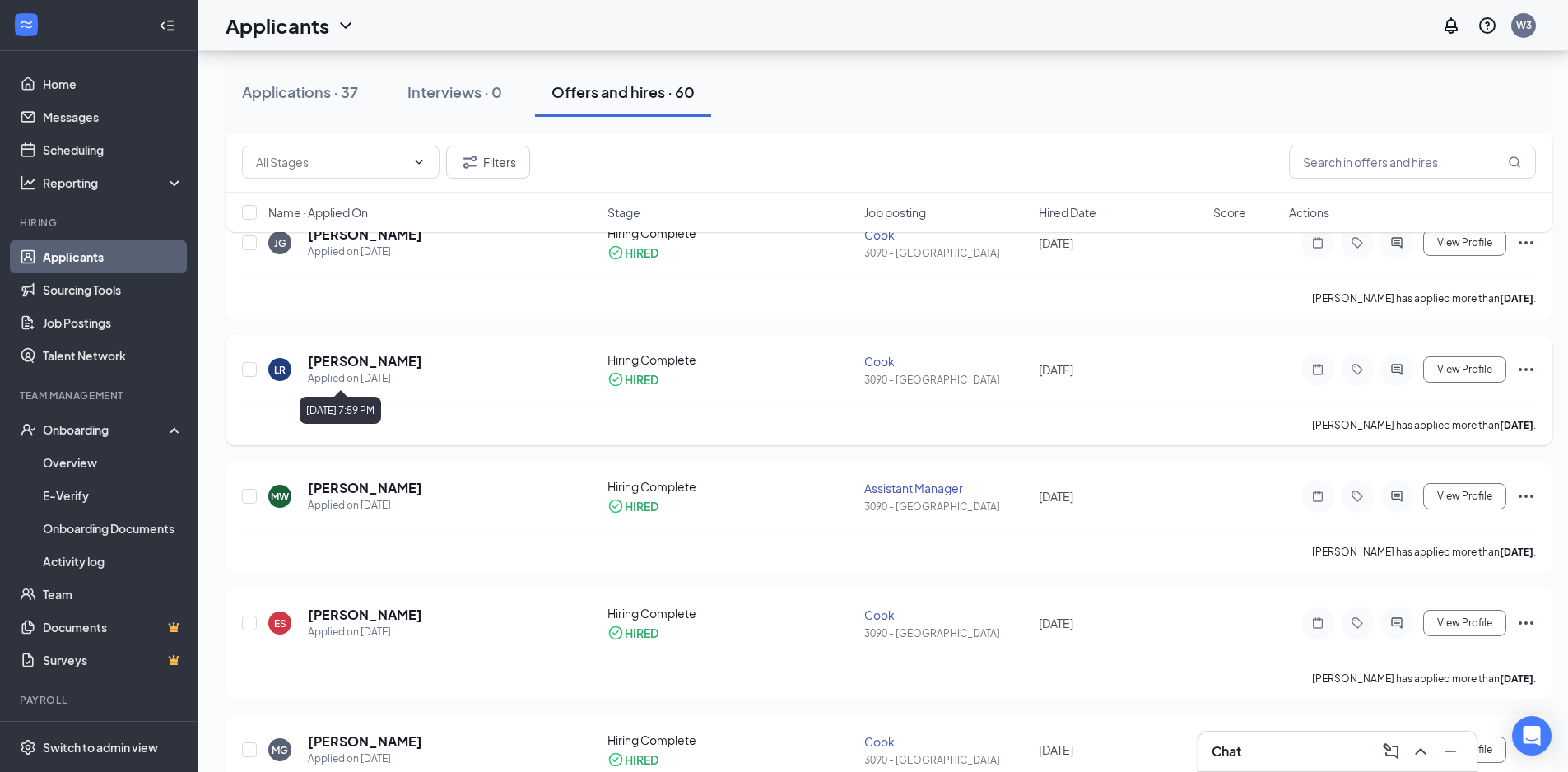
click at [332, 372] on div "Applied on [DATE]" at bounding box center [364, 378] width 114 height 17
click at [341, 362] on h5 "[PERSON_NAME]" at bounding box center [364, 361] width 114 height 18
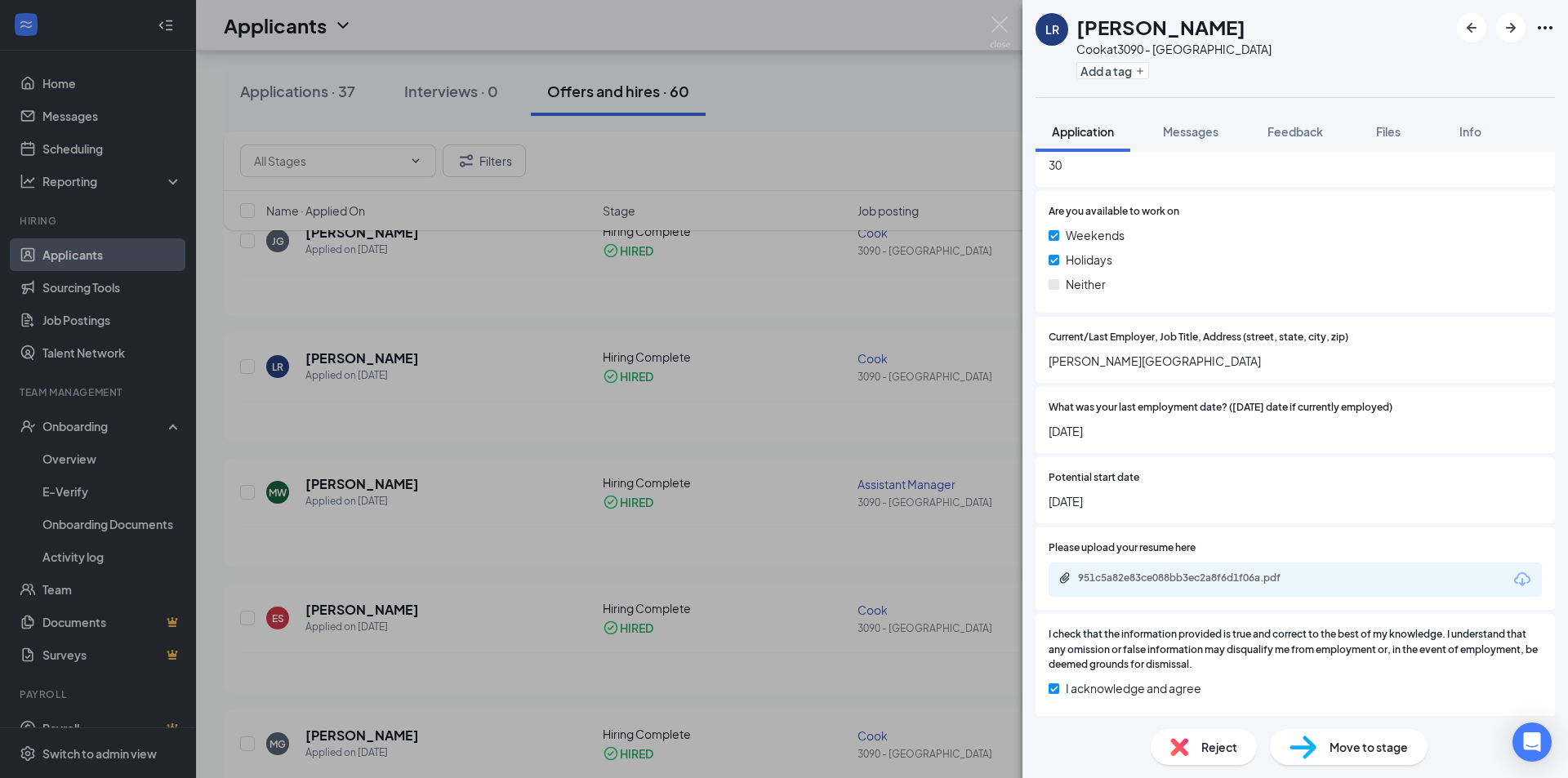
scroll to position [1100, 0]
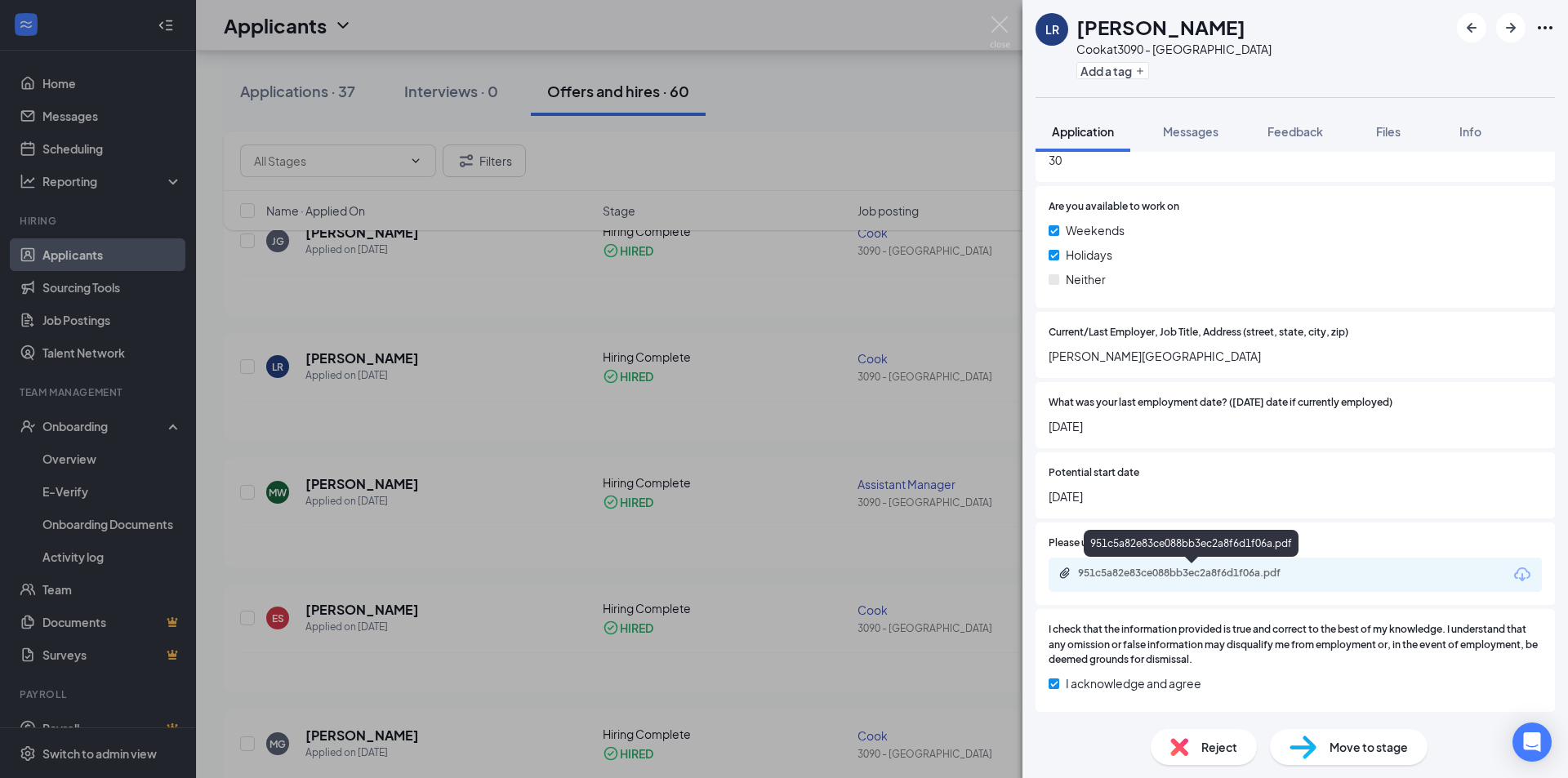
click at [1241, 569] on div "951c5a82e83ce088bb3ec2a8f6d1f06a.pdf" at bounding box center [1192, 573] width 229 height 14
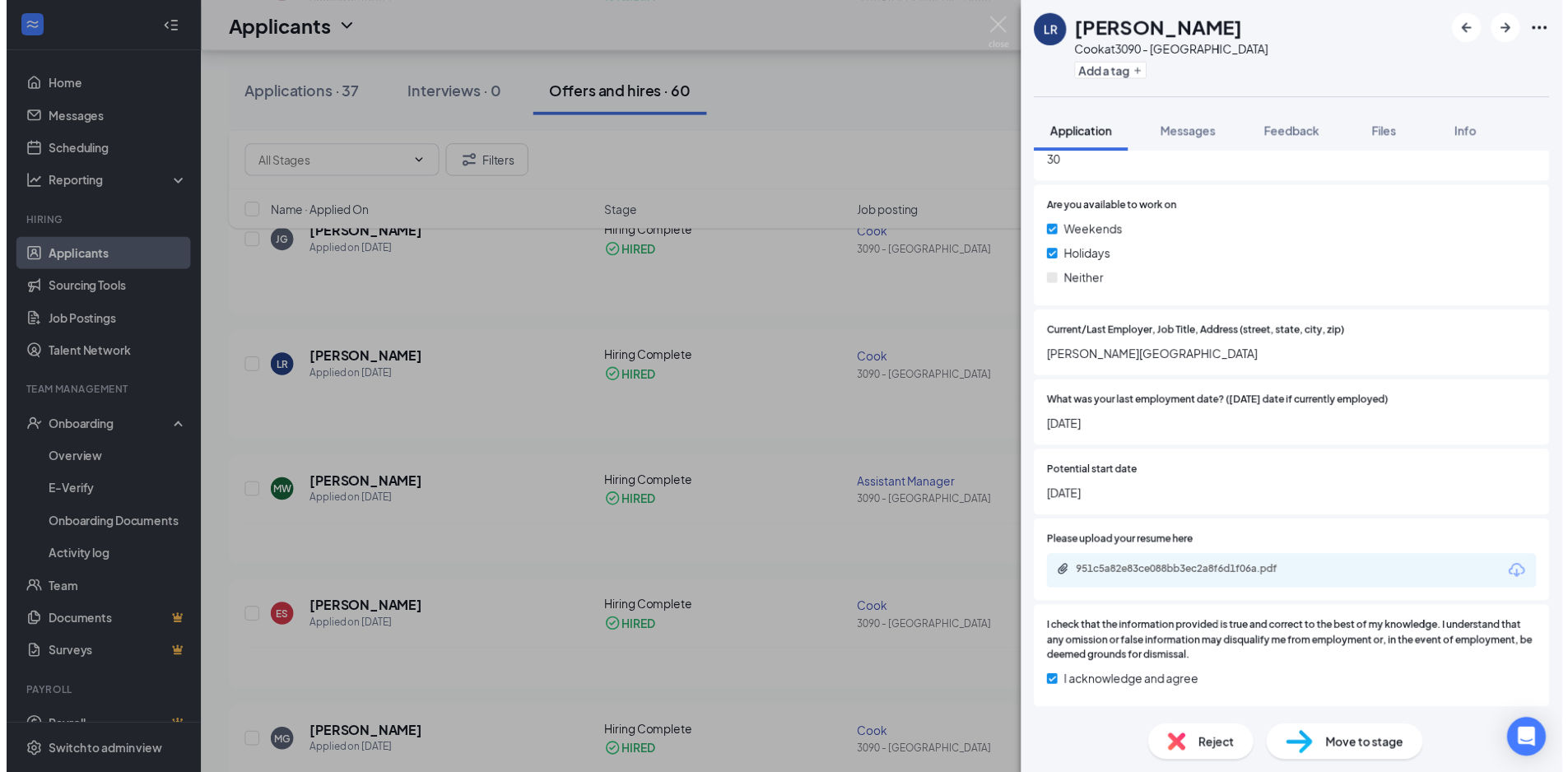
scroll to position [1101, 0]
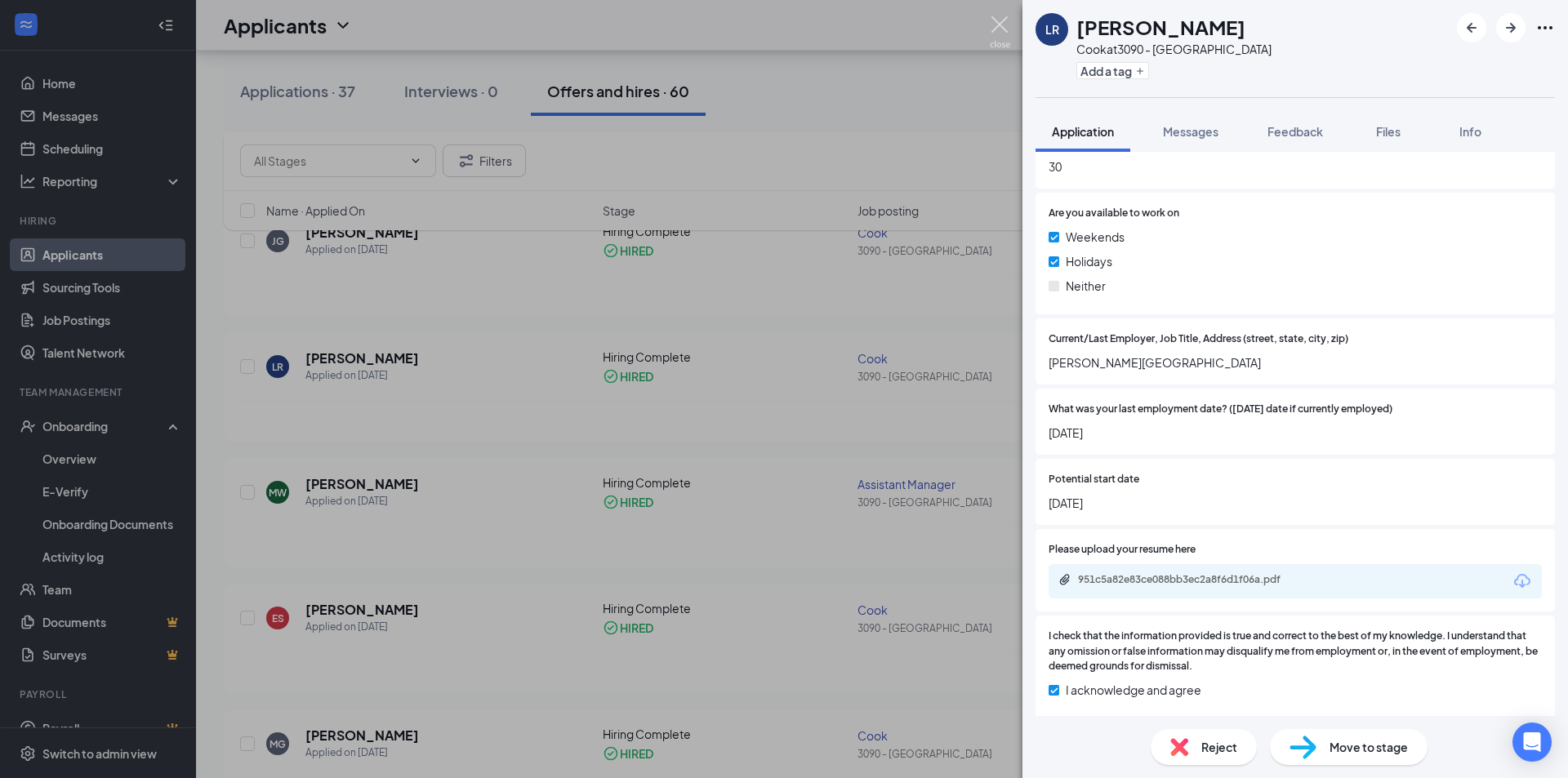
click at [1002, 29] on img at bounding box center [1000, 32] width 20 height 32
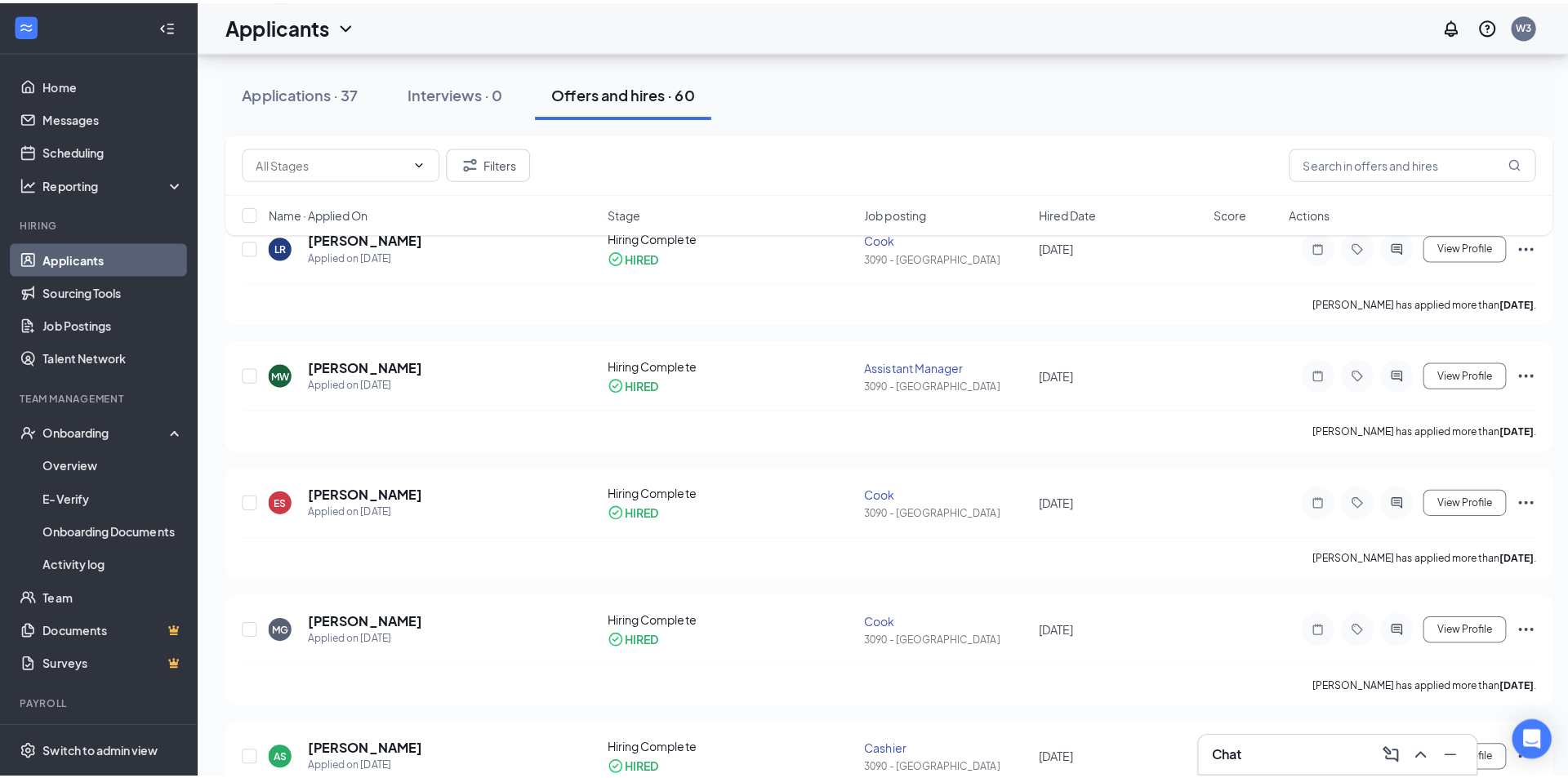
scroll to position [980, 0]
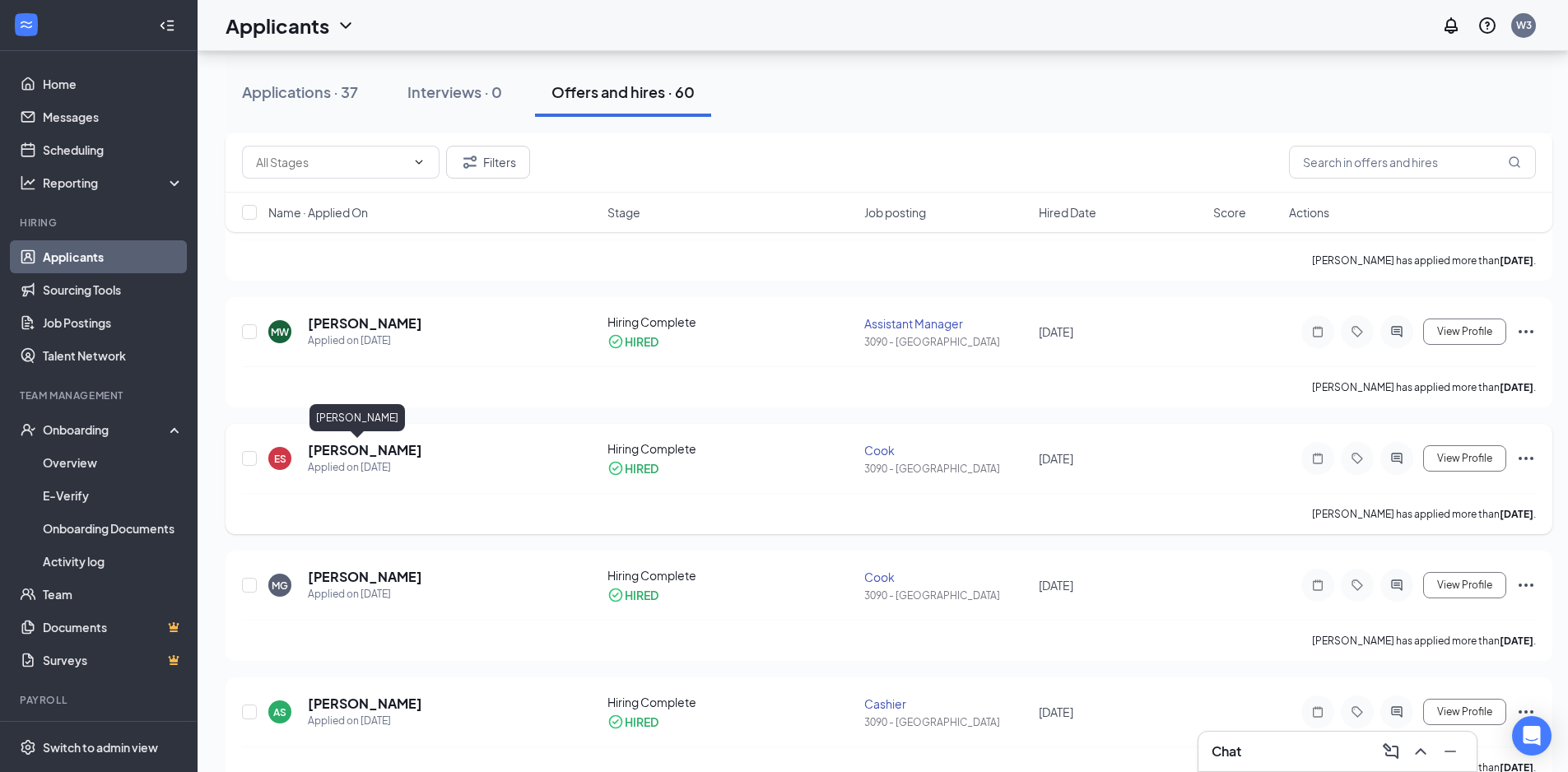
click at [359, 449] on h5 "[PERSON_NAME]" at bounding box center [364, 450] width 114 height 18
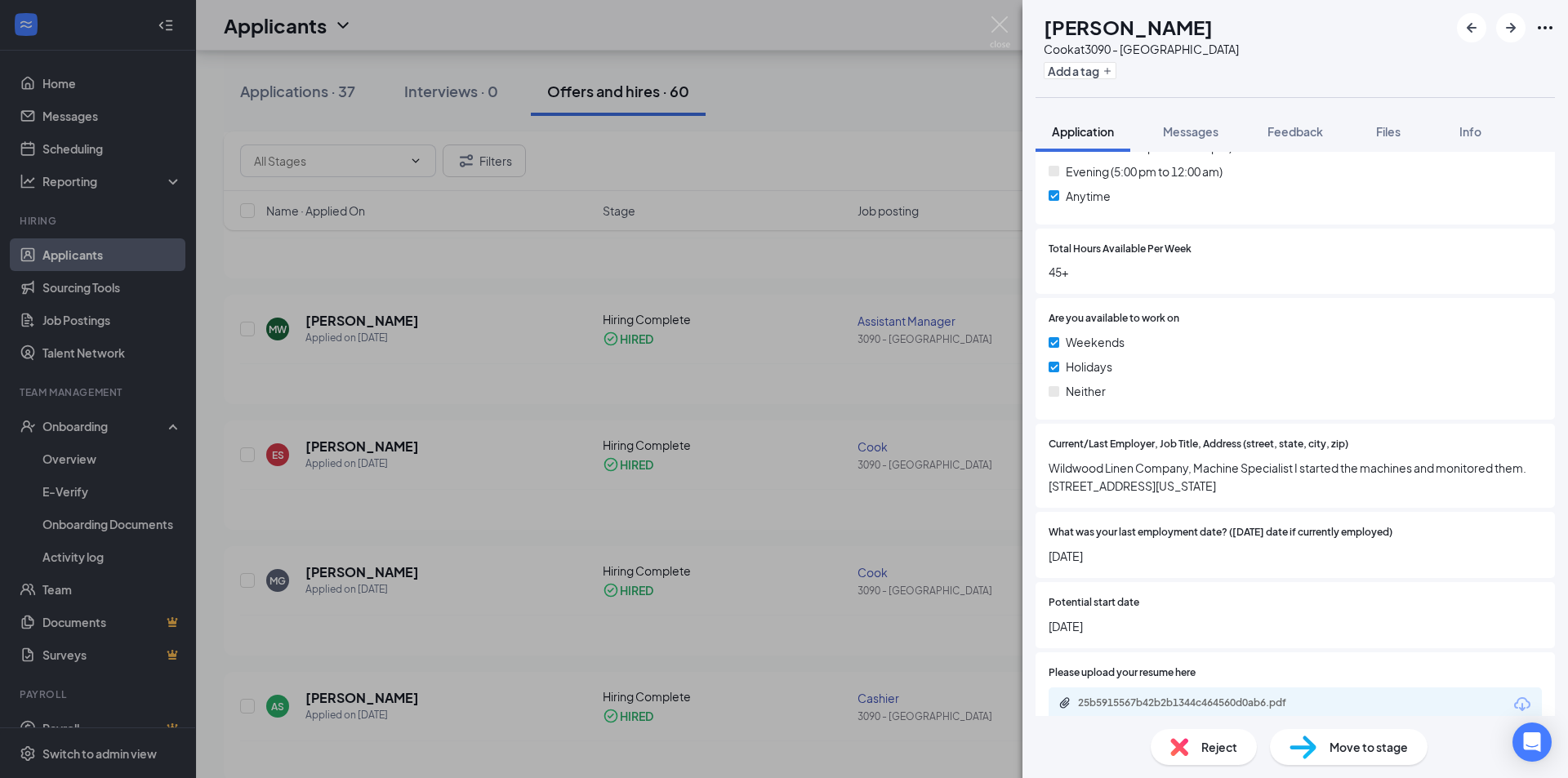
scroll to position [1164, 0]
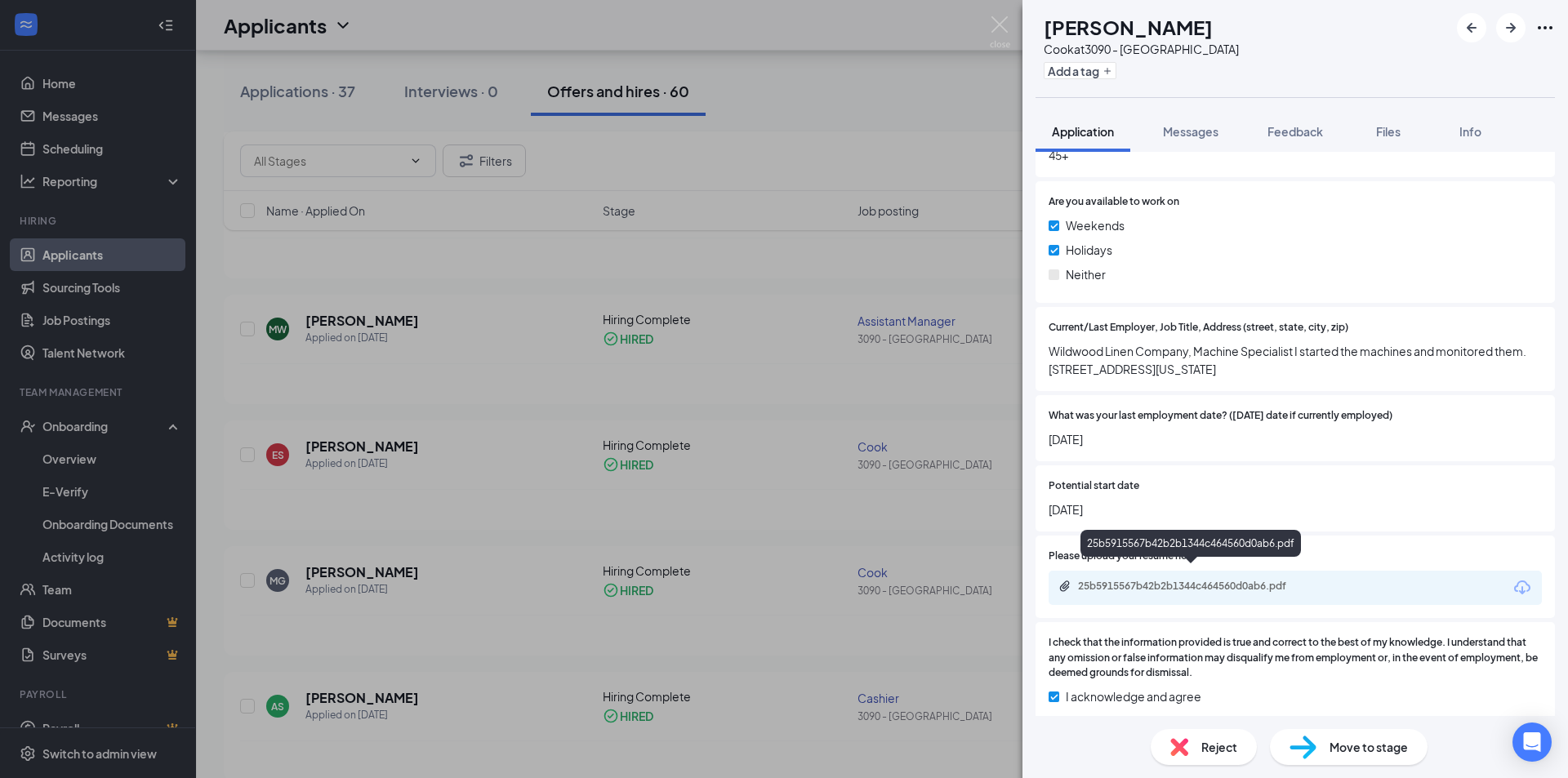
click at [1261, 580] on div "25b5915567b42b2b1344c464560d0ab6.pdf" at bounding box center [1192, 587] width 229 height 14
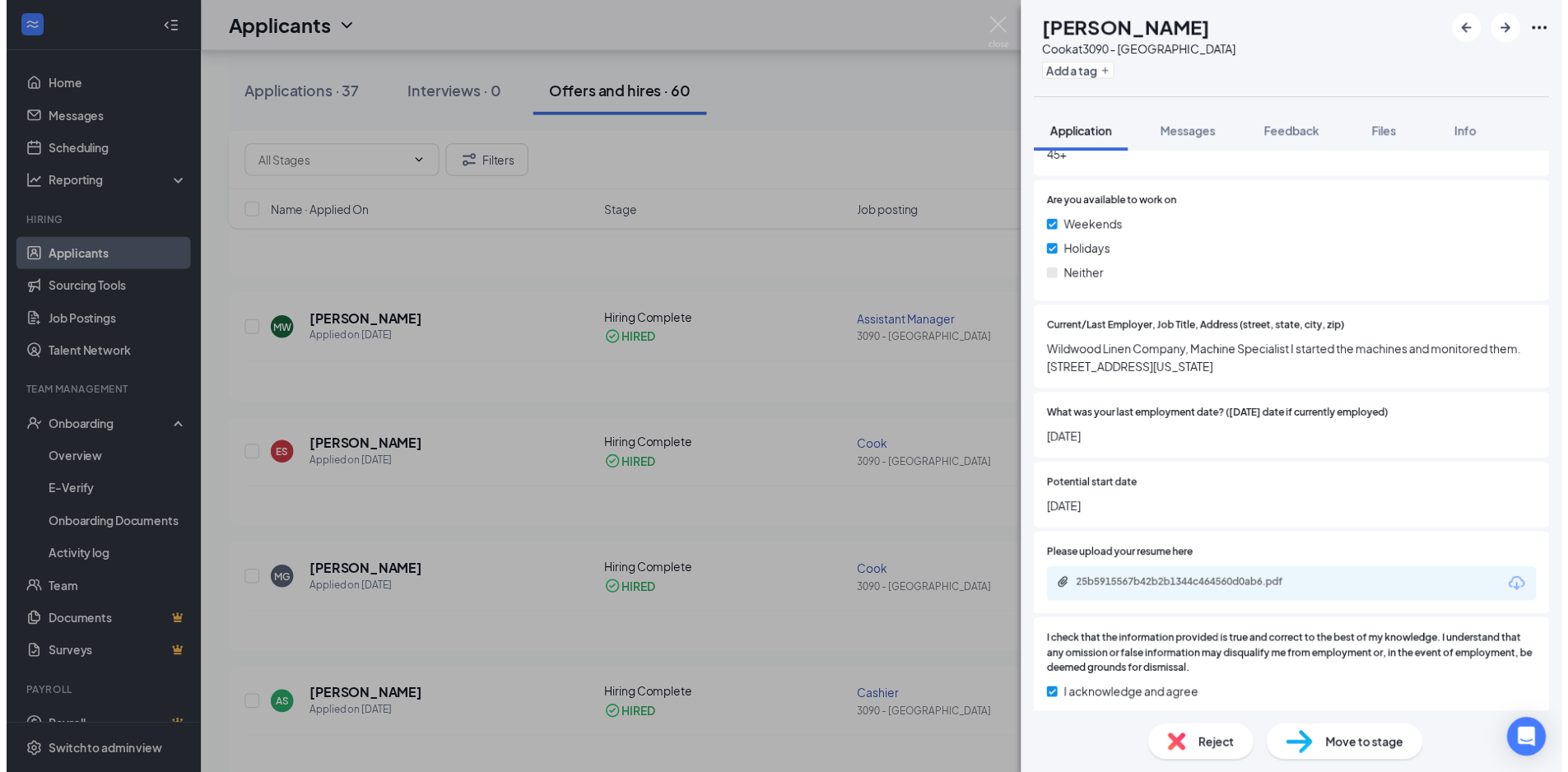
scroll to position [1165, 0]
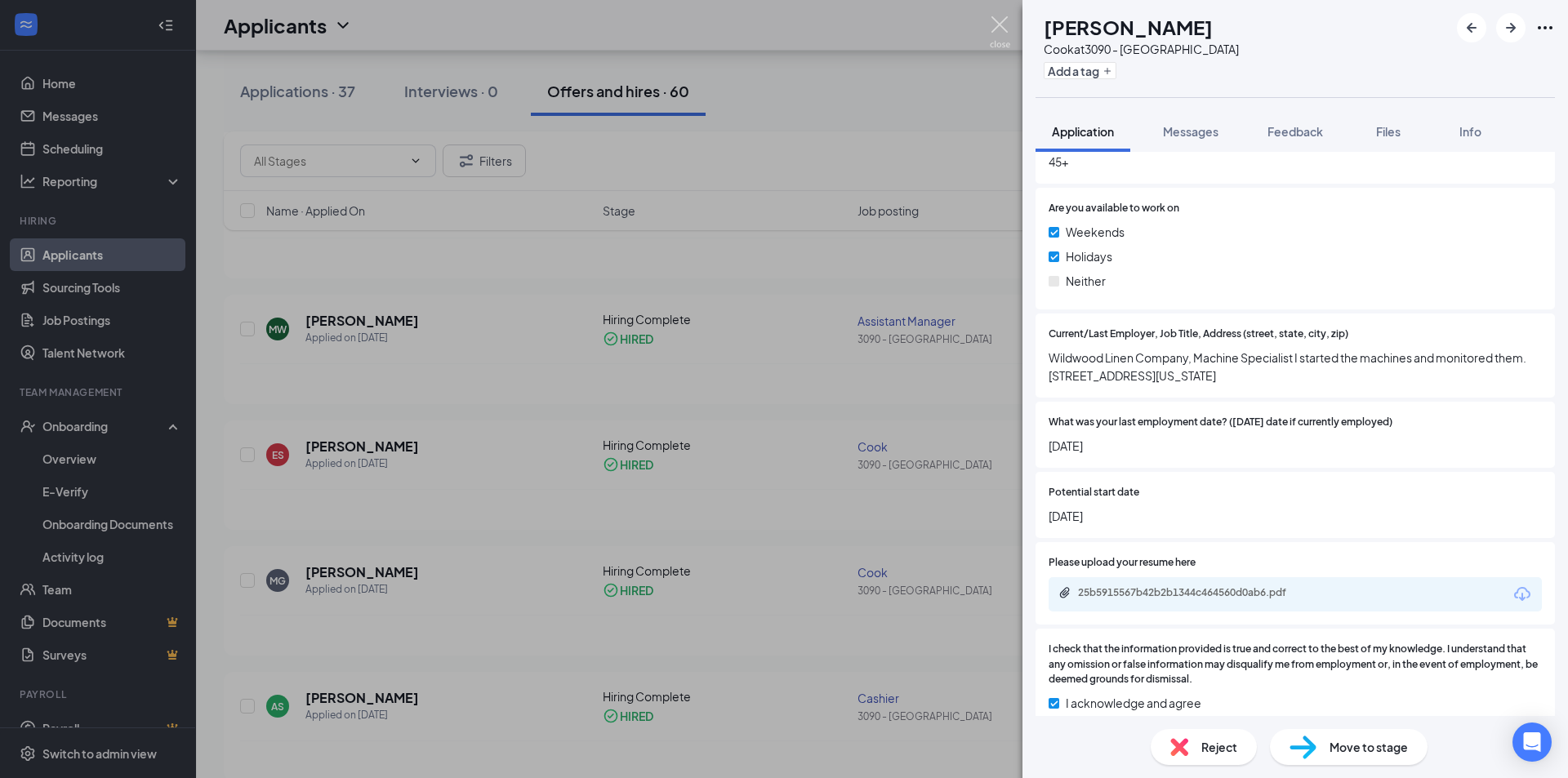
click at [994, 16] on img at bounding box center [1000, 32] width 20 height 32
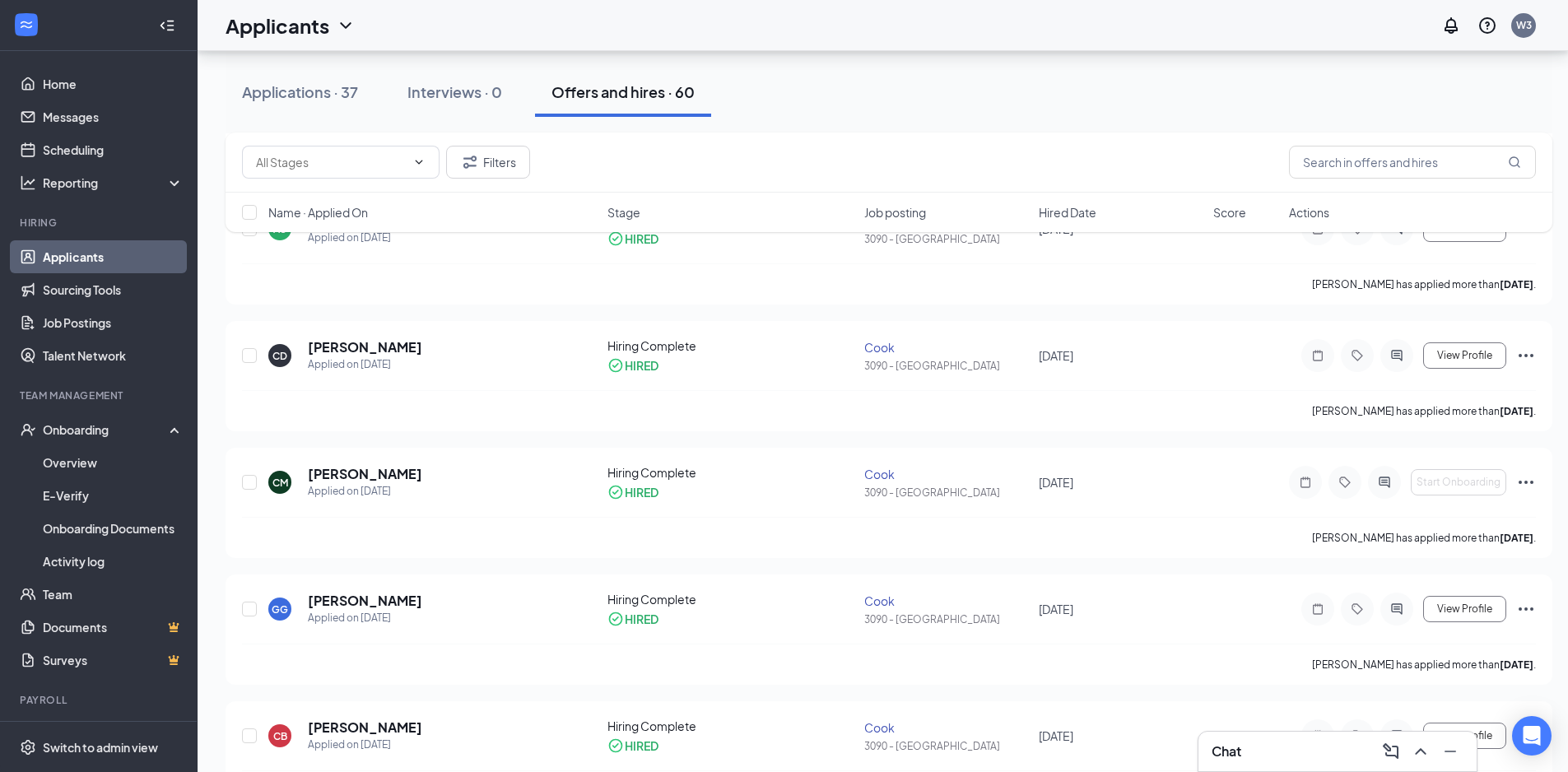
scroll to position [1481, 0]
